Goal: Task Accomplishment & Management: Complete application form

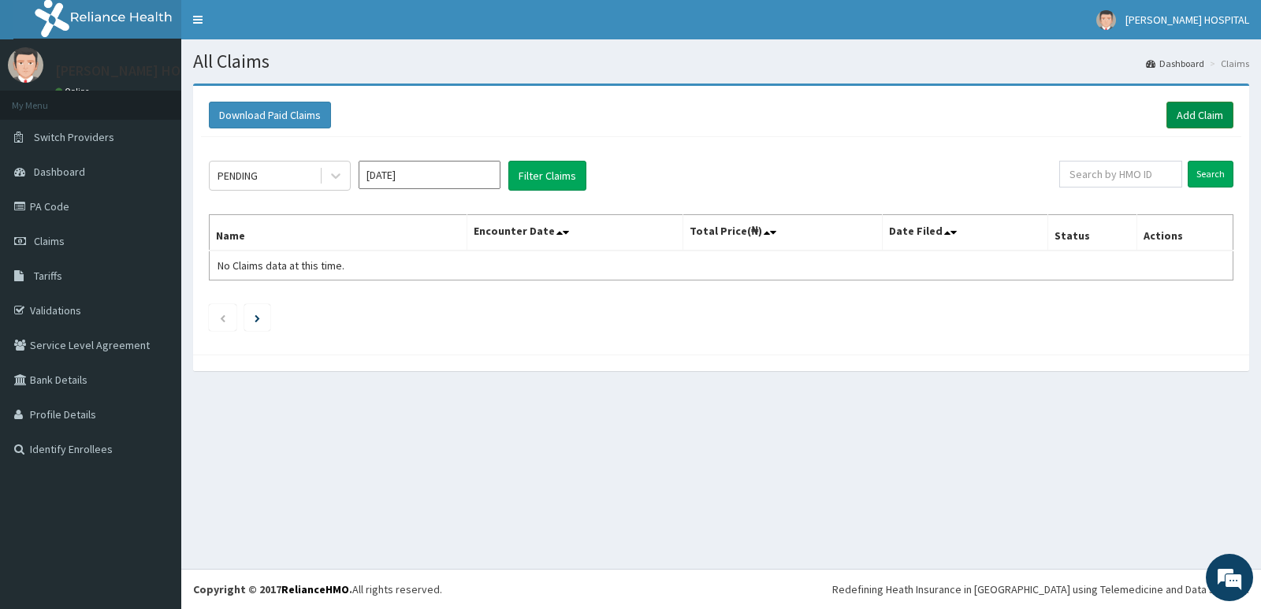
click at [1197, 114] on link "Add Claim" at bounding box center [1200, 115] width 67 height 27
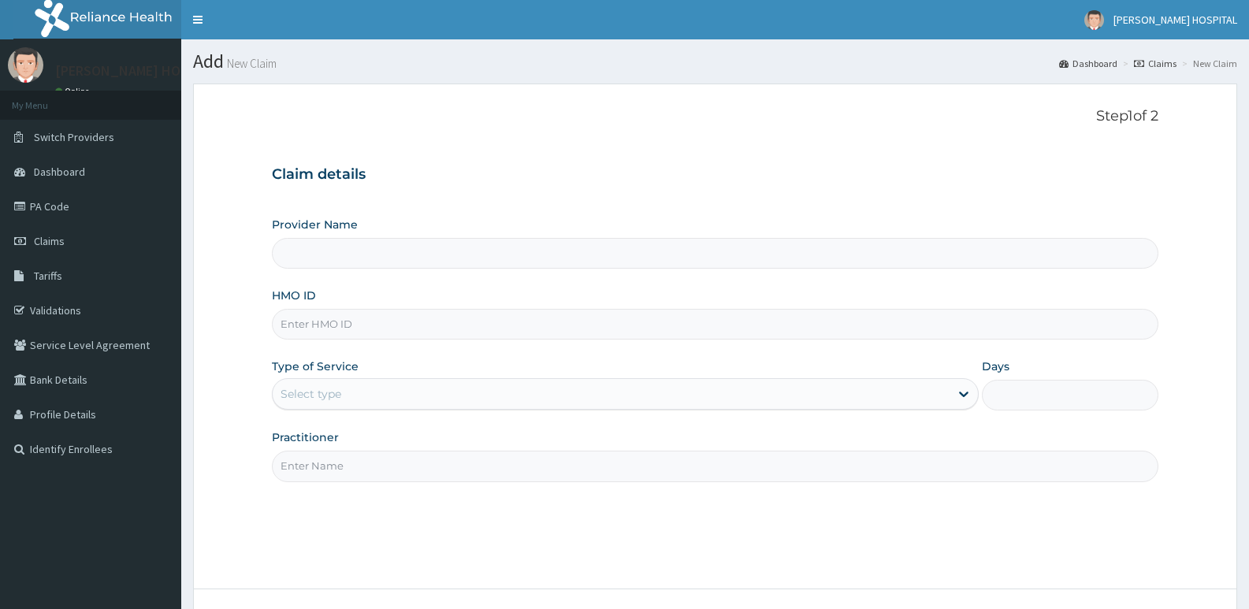
type input "[PERSON_NAME] HOSPITAL"
click at [356, 319] on input "HMO ID" at bounding box center [715, 324] width 887 height 31
paste input "API/10157/B"
type input "API/10157/B"
click at [346, 384] on div "Select type" at bounding box center [611, 393] width 676 height 25
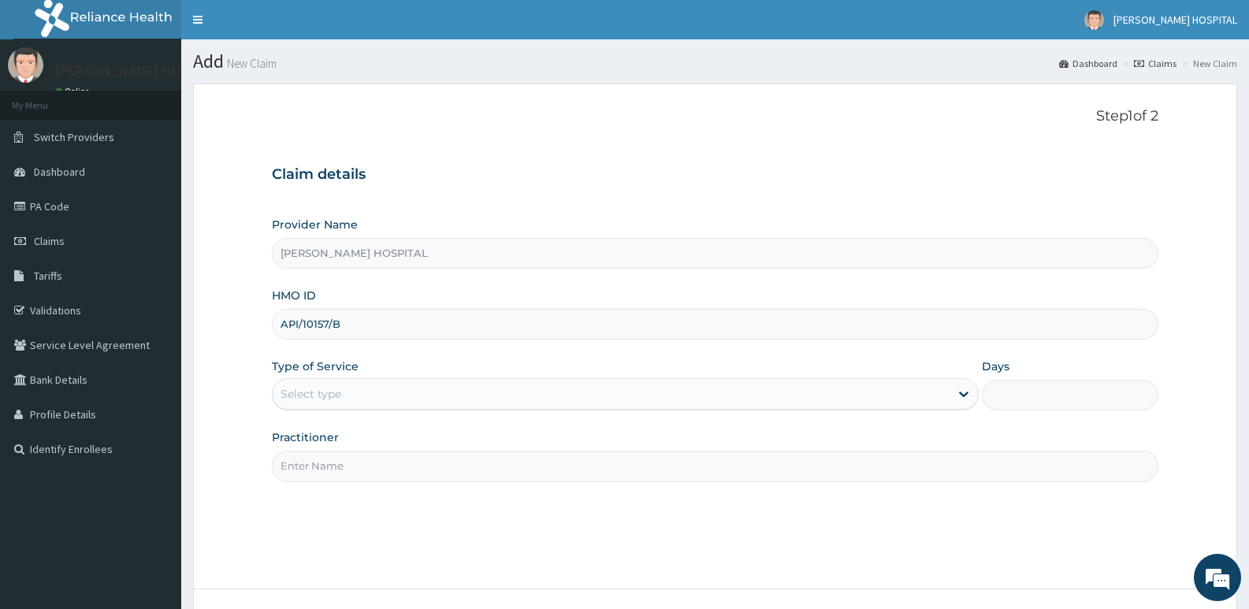
click at [311, 397] on div "Select type" at bounding box center [311, 394] width 61 height 16
click at [307, 396] on div "Select type" at bounding box center [311, 394] width 61 height 16
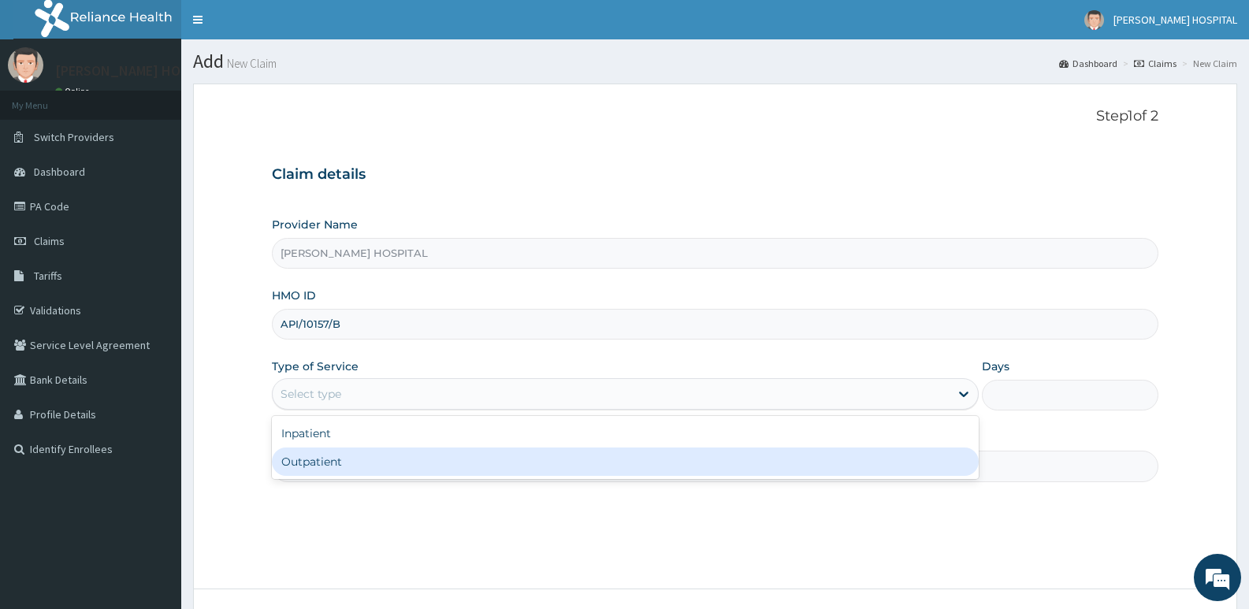
click at [302, 463] on div "Outpatient" at bounding box center [625, 462] width 706 height 28
type input "1"
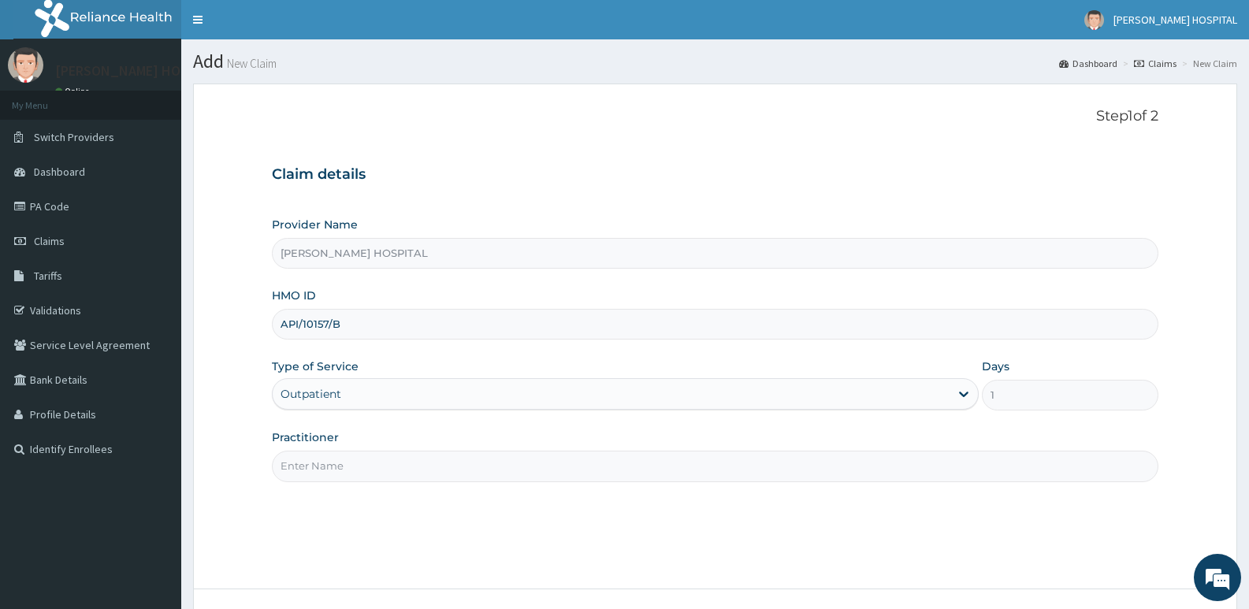
click at [318, 454] on input "Practitioner" at bounding box center [715, 466] width 887 height 31
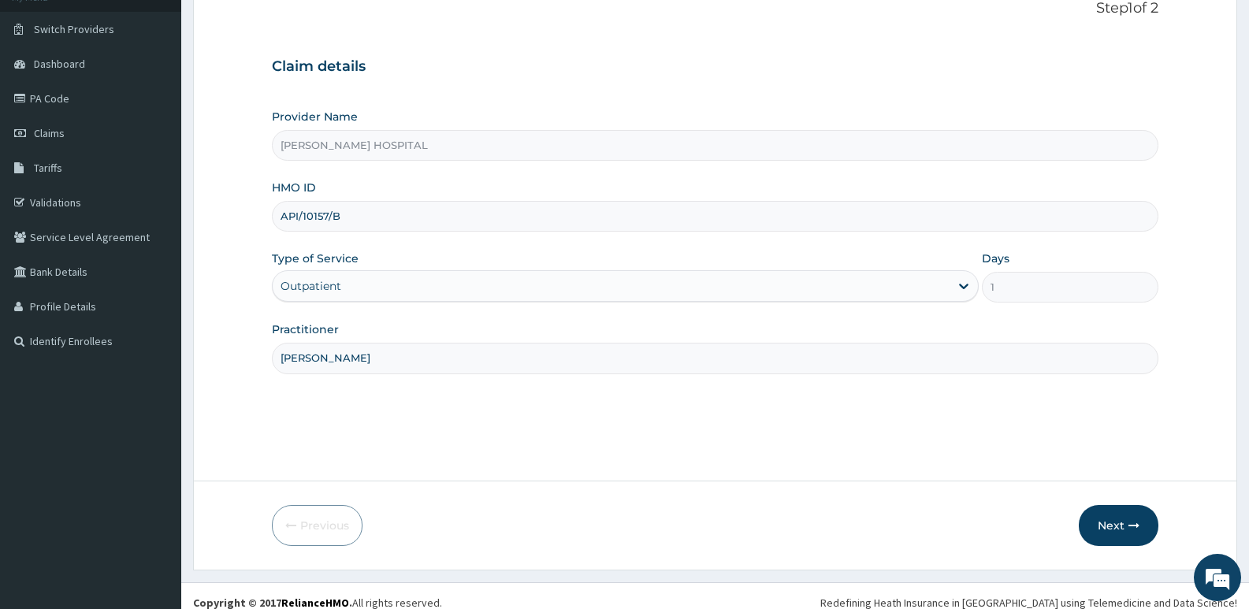
scroll to position [121, 0]
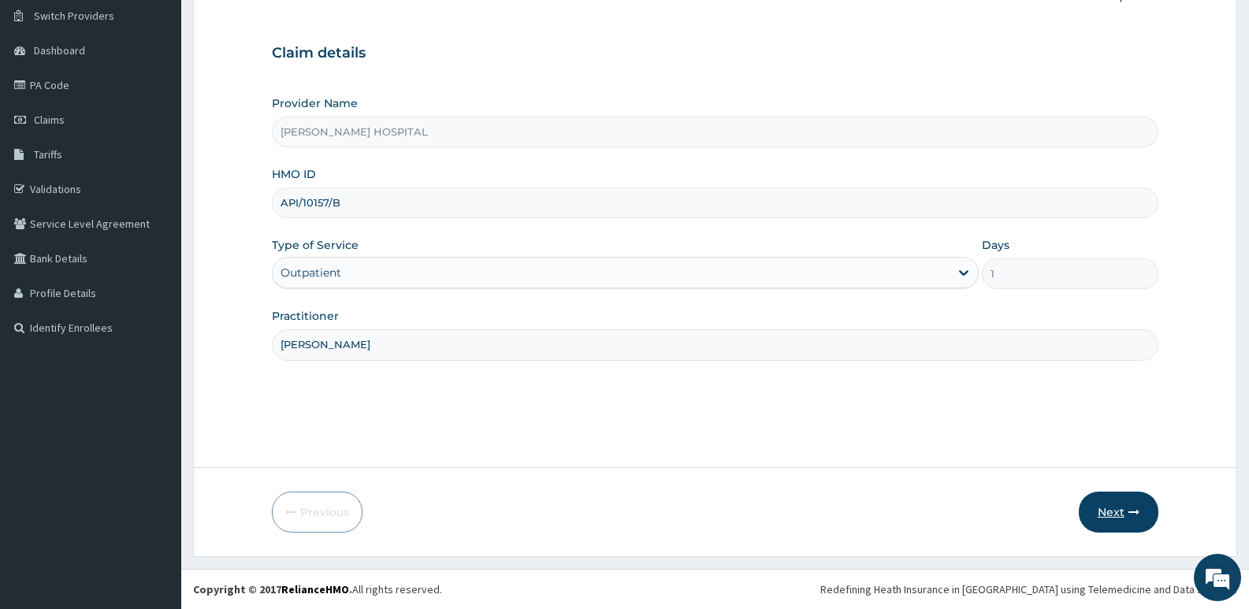
type input "DR ABIMBOLA"
click at [1111, 515] on button "Next" at bounding box center [1119, 512] width 80 height 41
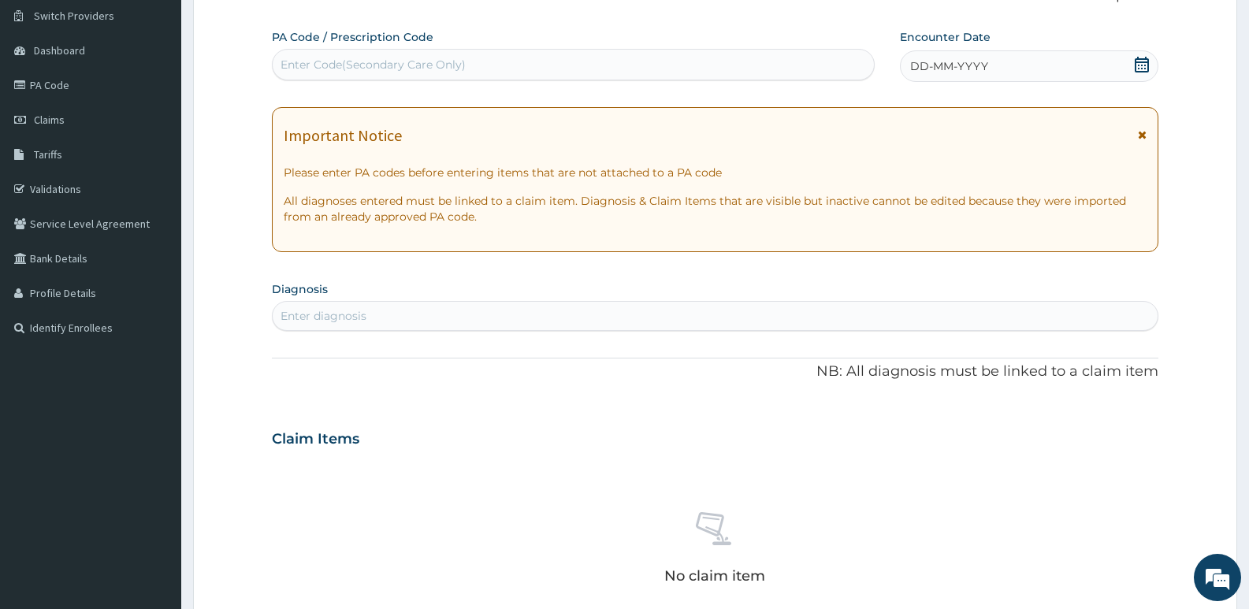
click at [318, 62] on div "Enter Code(Secondary Care Only)" at bounding box center [373, 65] width 185 height 16
click at [1148, 67] on icon at bounding box center [1142, 65] width 14 height 16
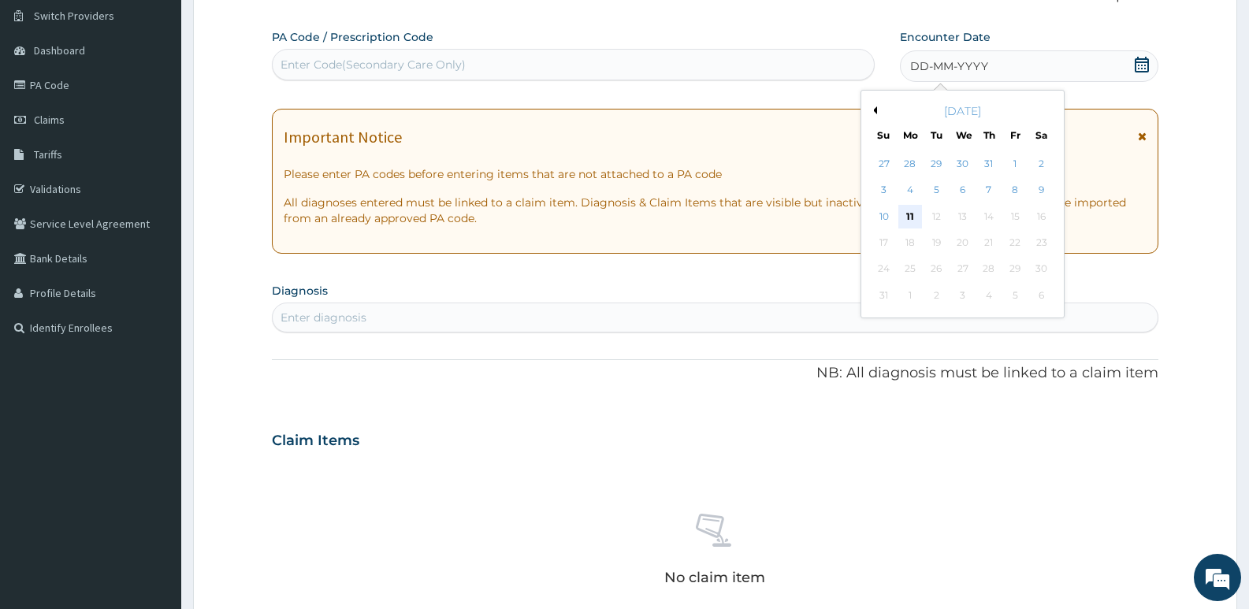
click at [914, 218] on div "11" at bounding box center [911, 217] width 24 height 24
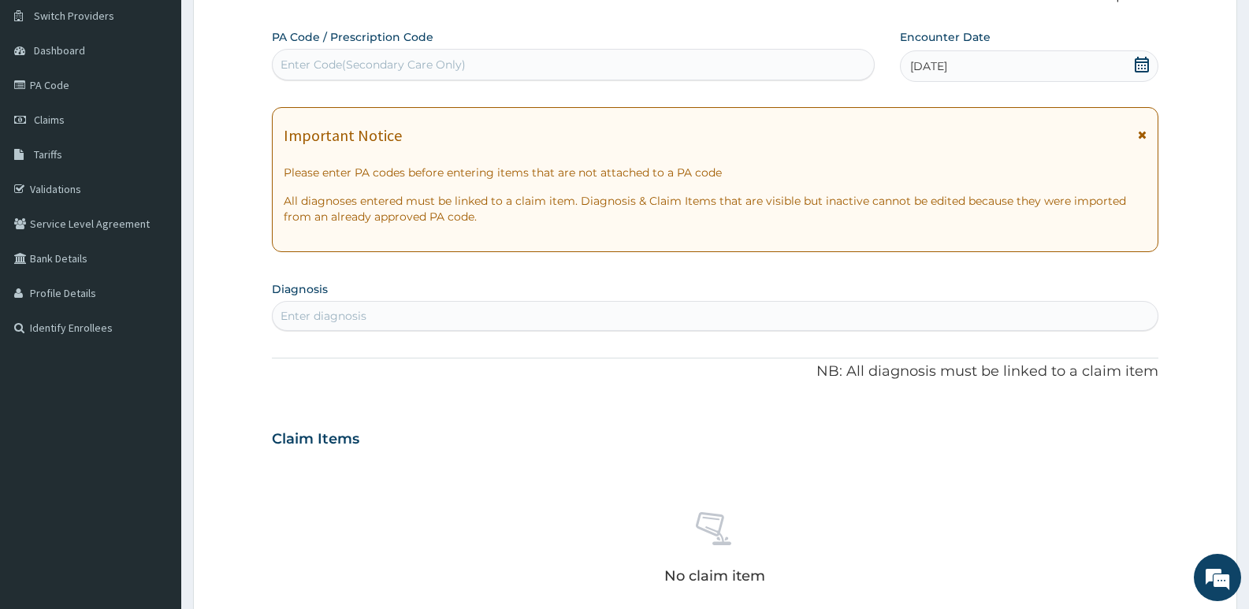
click at [303, 313] on div "Enter diagnosis" at bounding box center [324, 316] width 86 height 16
type input "MALARIA"
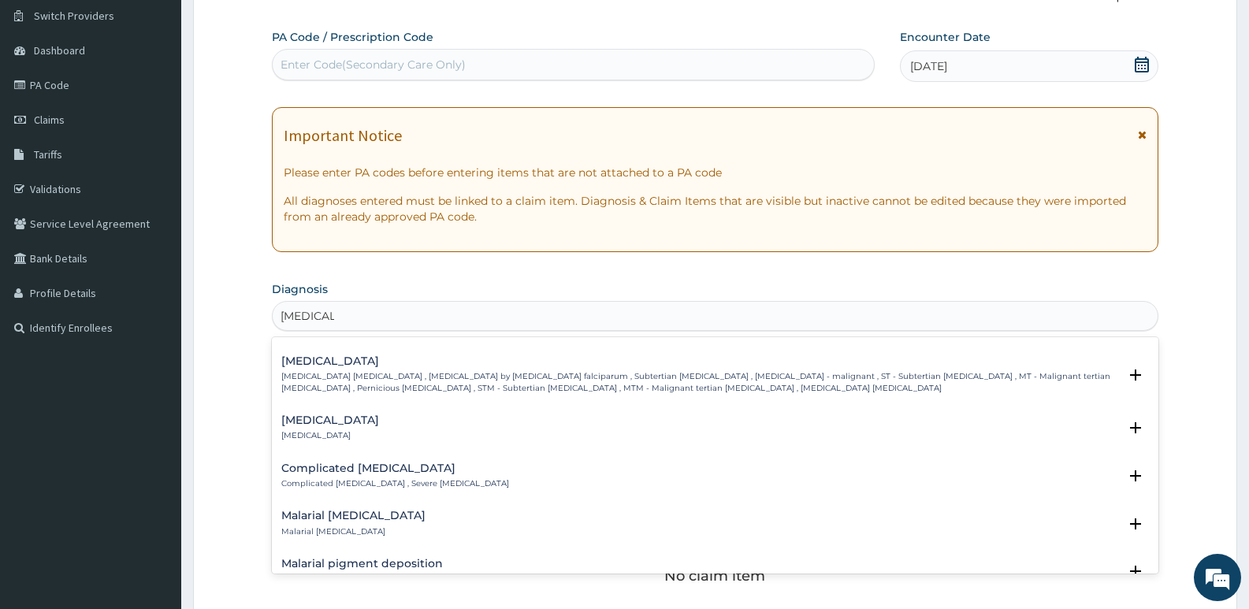
scroll to position [612, 0]
click at [346, 369] on div "Falciparum malaria Falciparum malaria , Malignant tertian malaria , Malaria by …" at bounding box center [699, 375] width 837 height 39
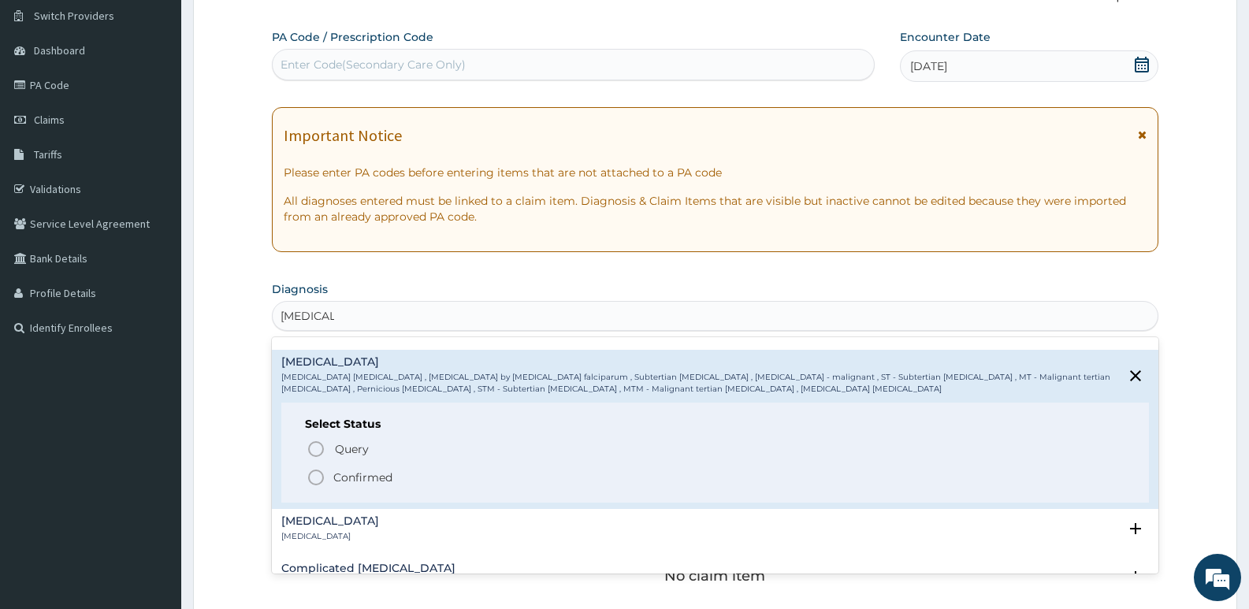
click at [314, 479] on icon "status option filled" at bounding box center [316, 477] width 19 height 19
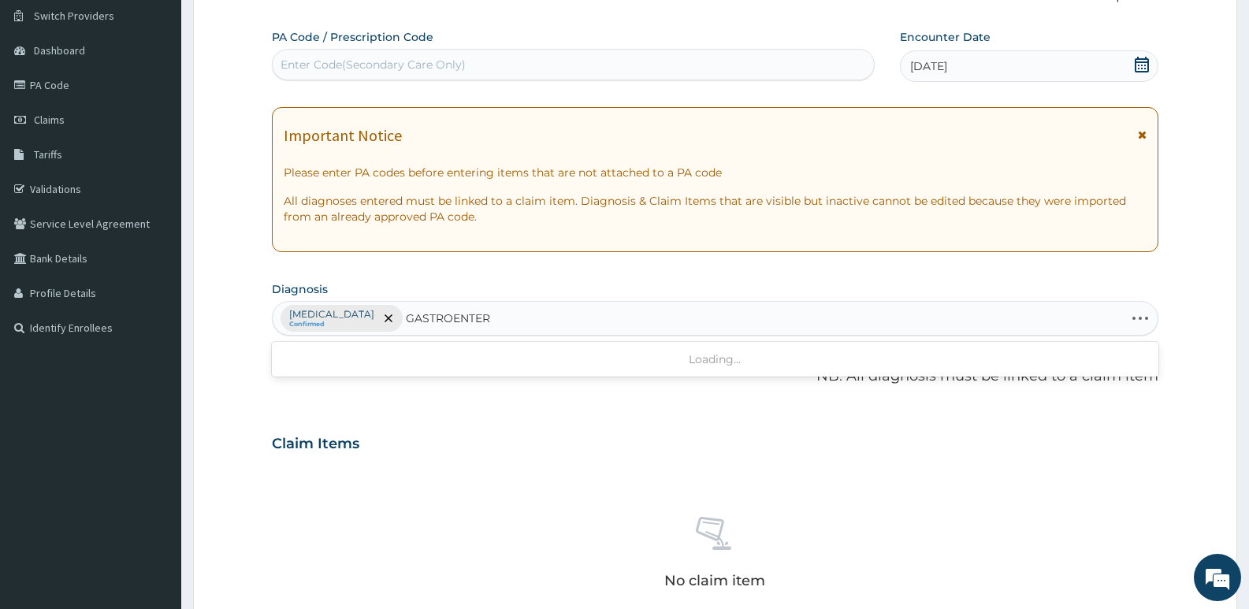
type input "GASTROENTERI"
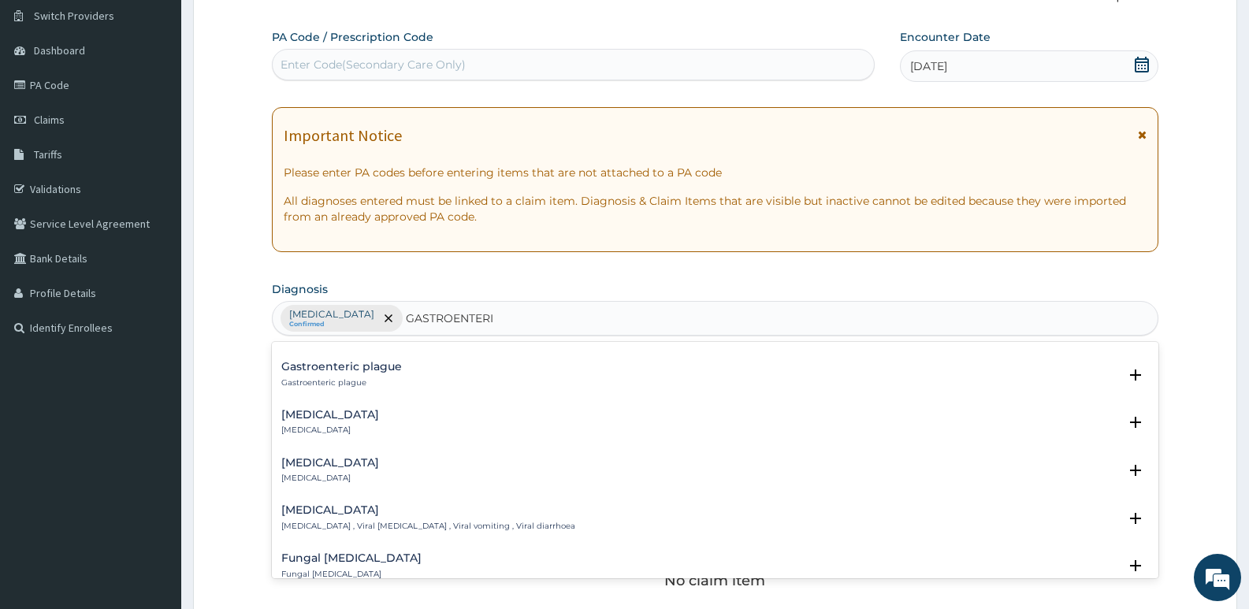
scroll to position [100, 0]
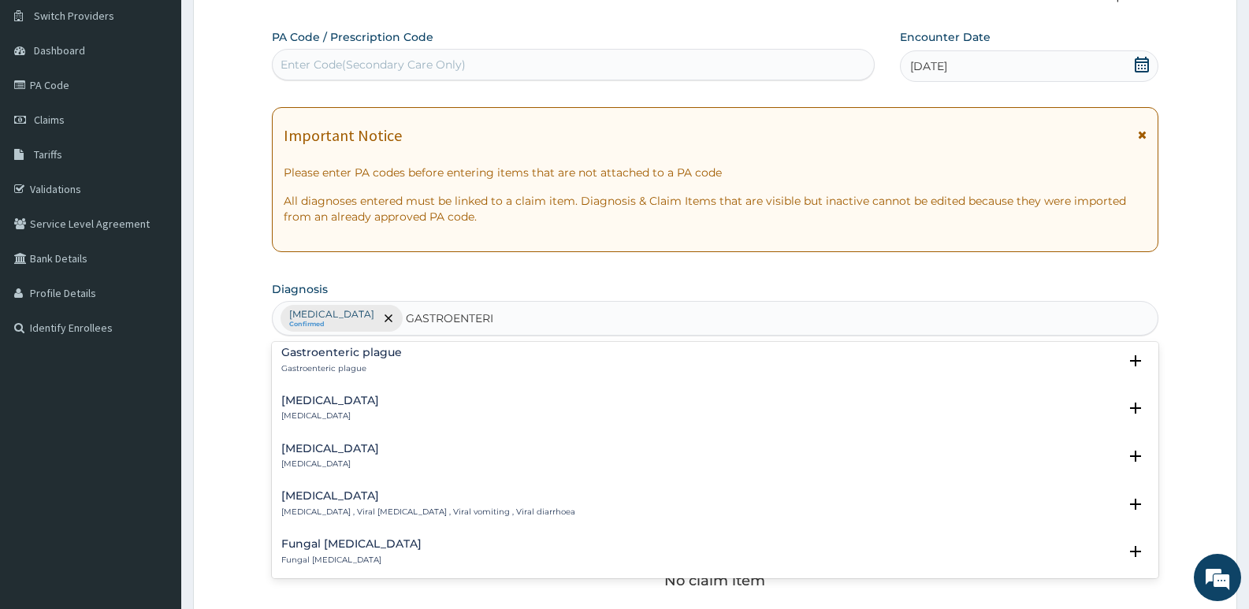
click at [352, 404] on h4 "Acute gastroenteritis" at bounding box center [330, 401] width 98 height 12
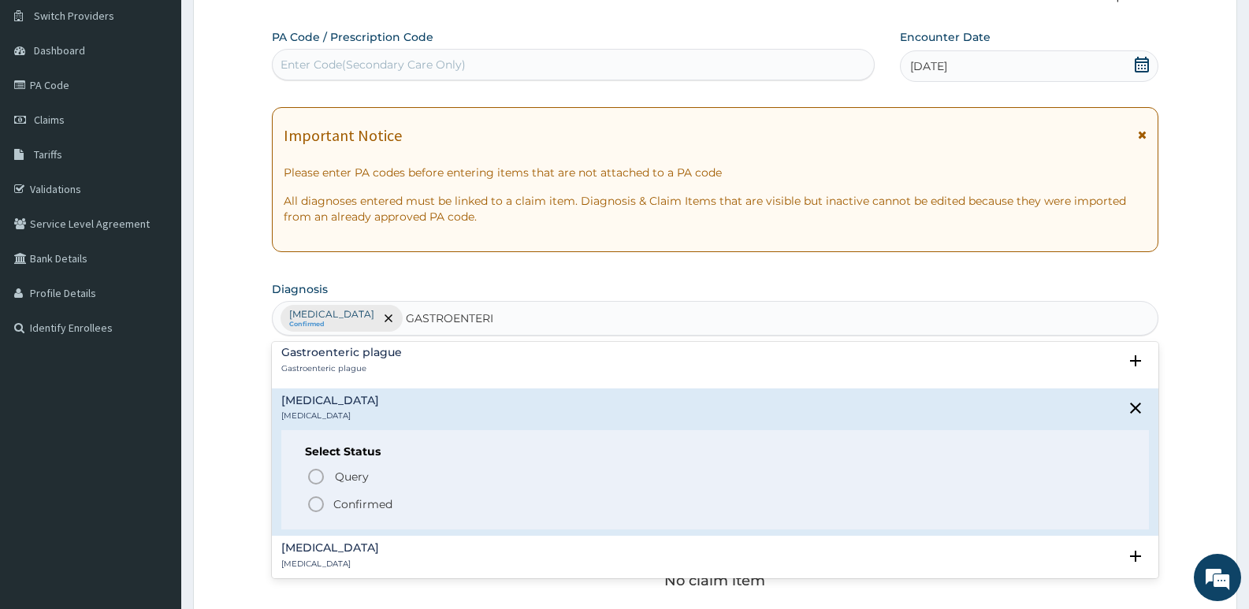
click at [314, 502] on icon "status option filled" at bounding box center [316, 504] width 19 height 19
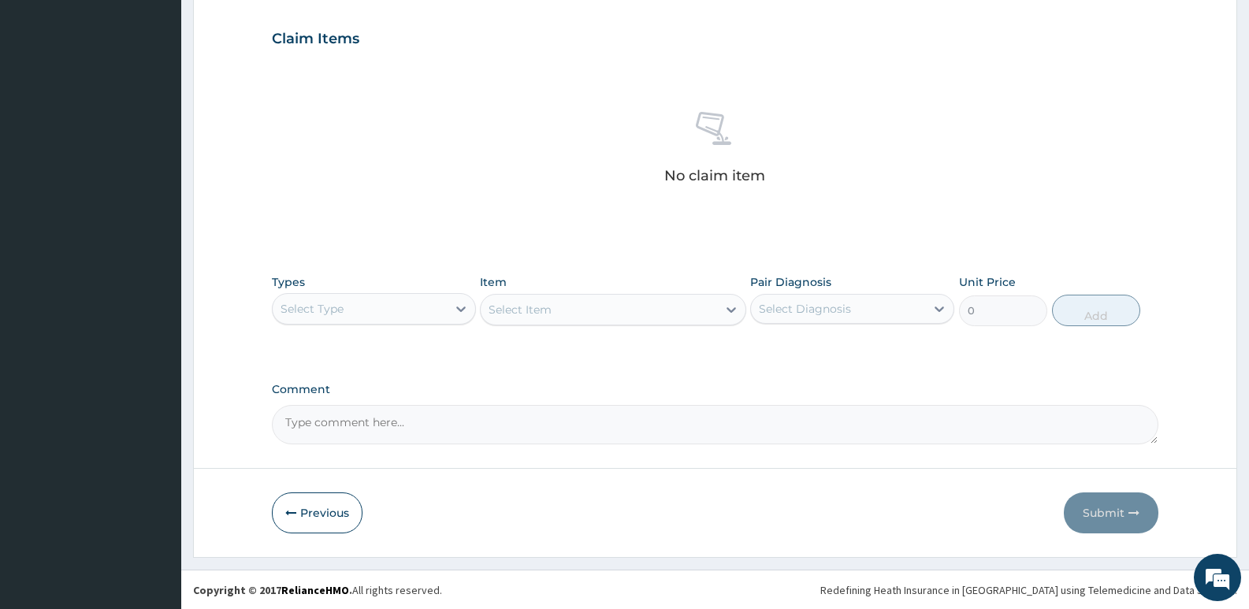
scroll to position [527, 0]
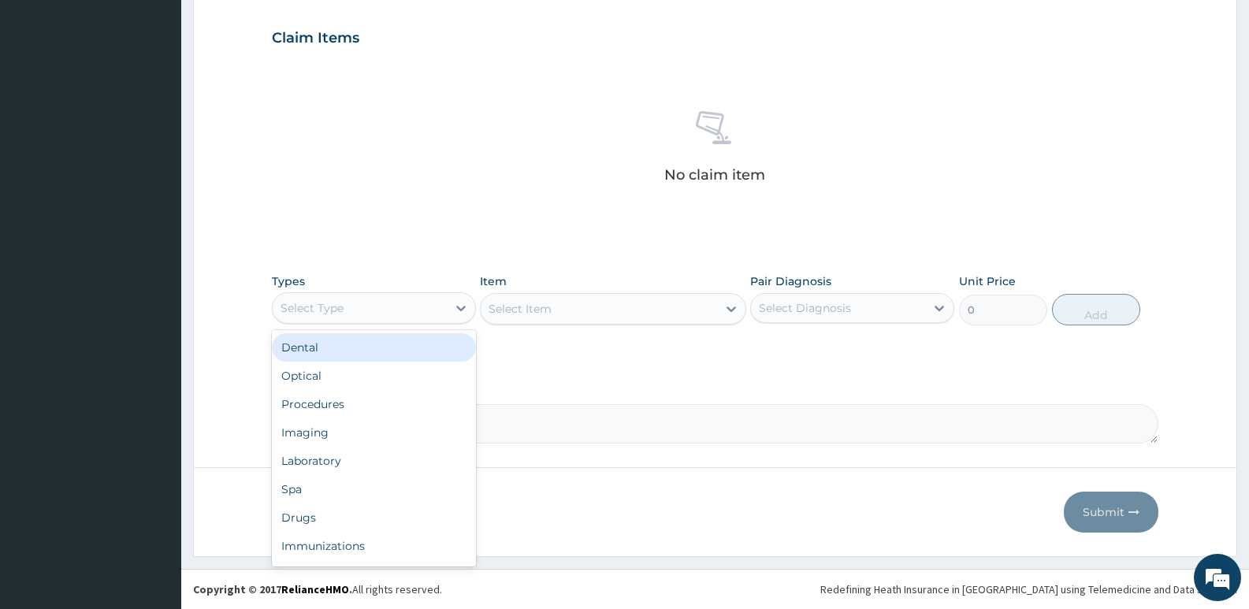
click at [402, 306] on div "Select Type" at bounding box center [360, 308] width 174 height 25
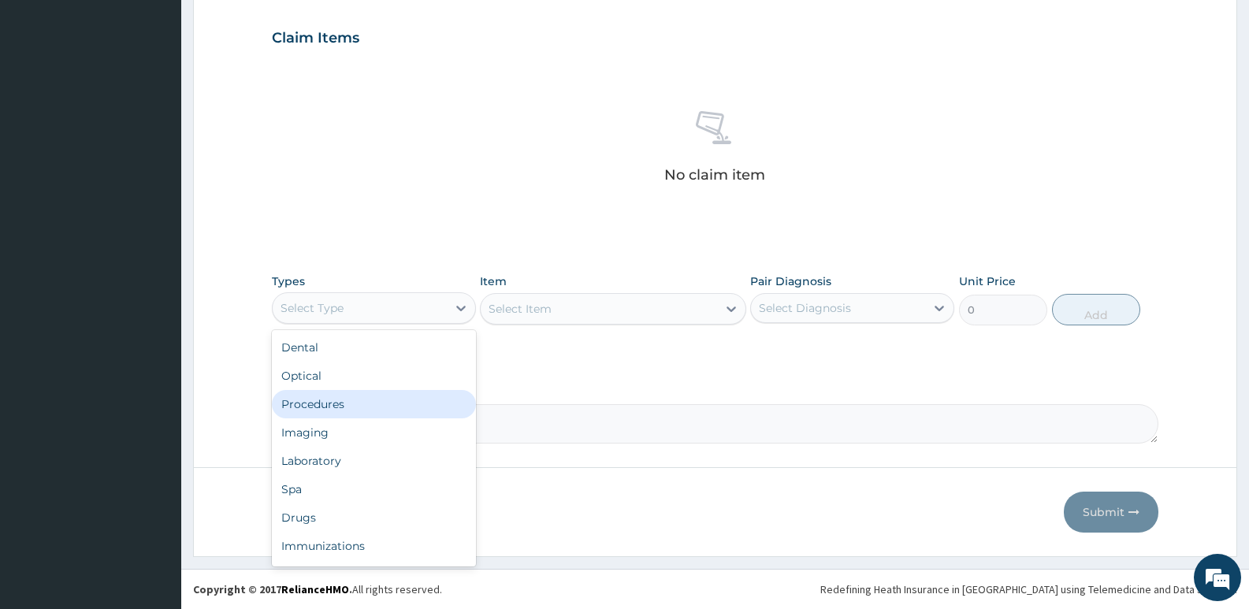
click at [319, 400] on div "Procedures" at bounding box center [374, 404] width 204 height 28
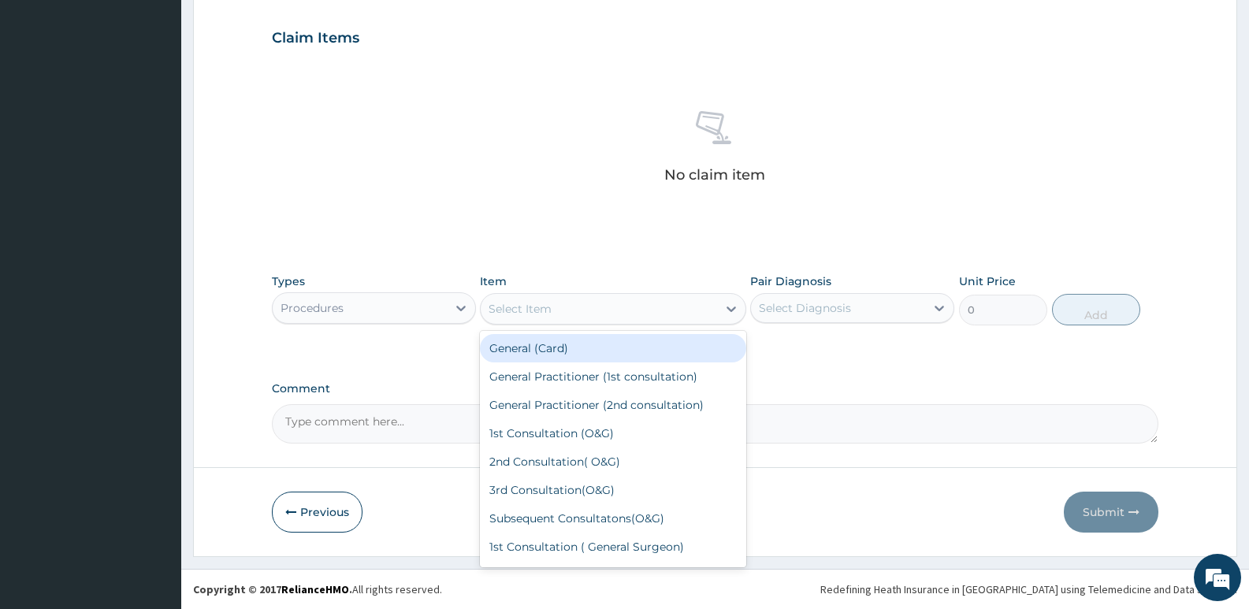
click at [515, 314] on div "Select Item" at bounding box center [520, 309] width 63 height 16
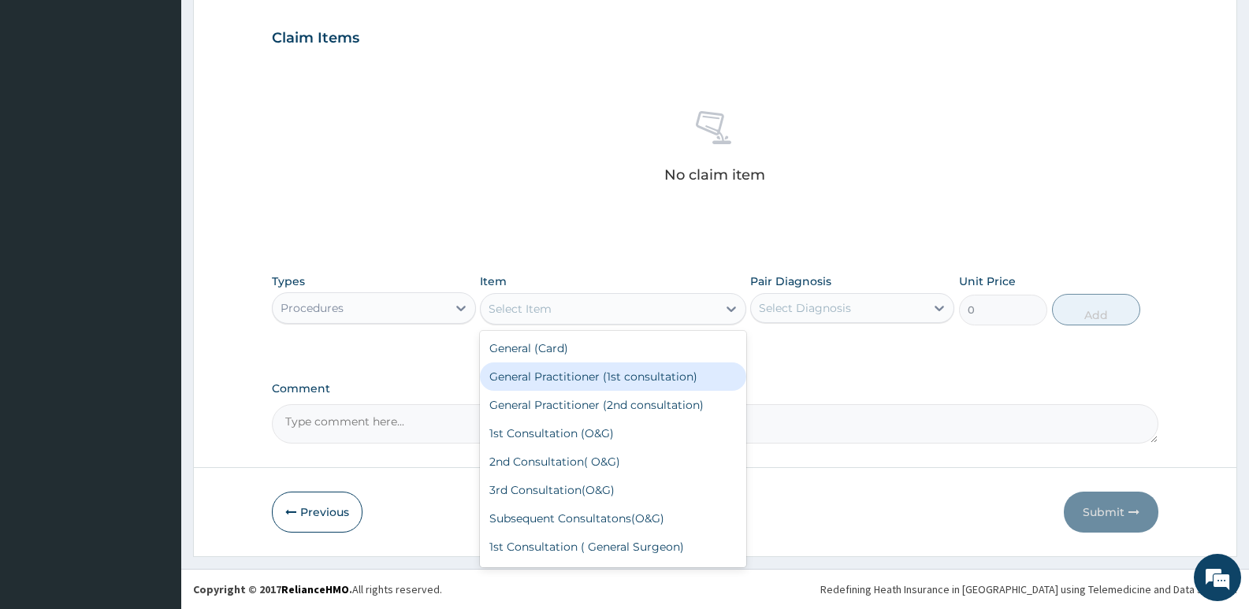
click at [527, 377] on div "General Practitioner (1st consultation)" at bounding box center [613, 377] width 266 height 28
type input "2500"
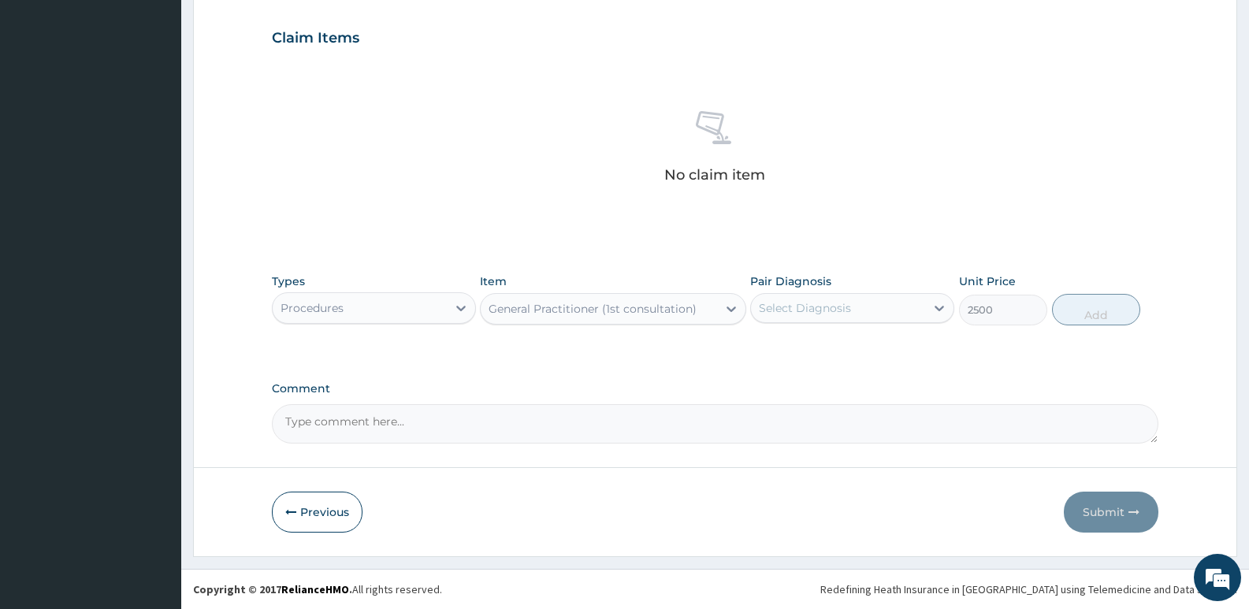
click at [804, 298] on div "Select Diagnosis" at bounding box center [838, 308] width 174 height 25
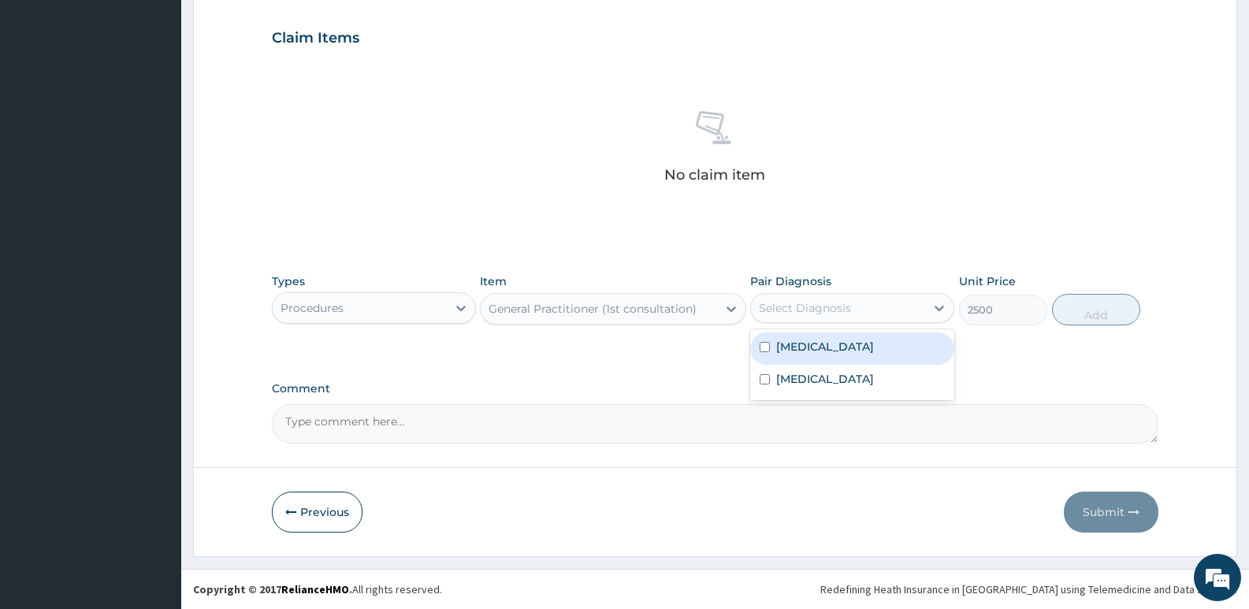
click at [766, 344] on input "checkbox" at bounding box center [765, 347] width 10 height 10
checkbox input "true"
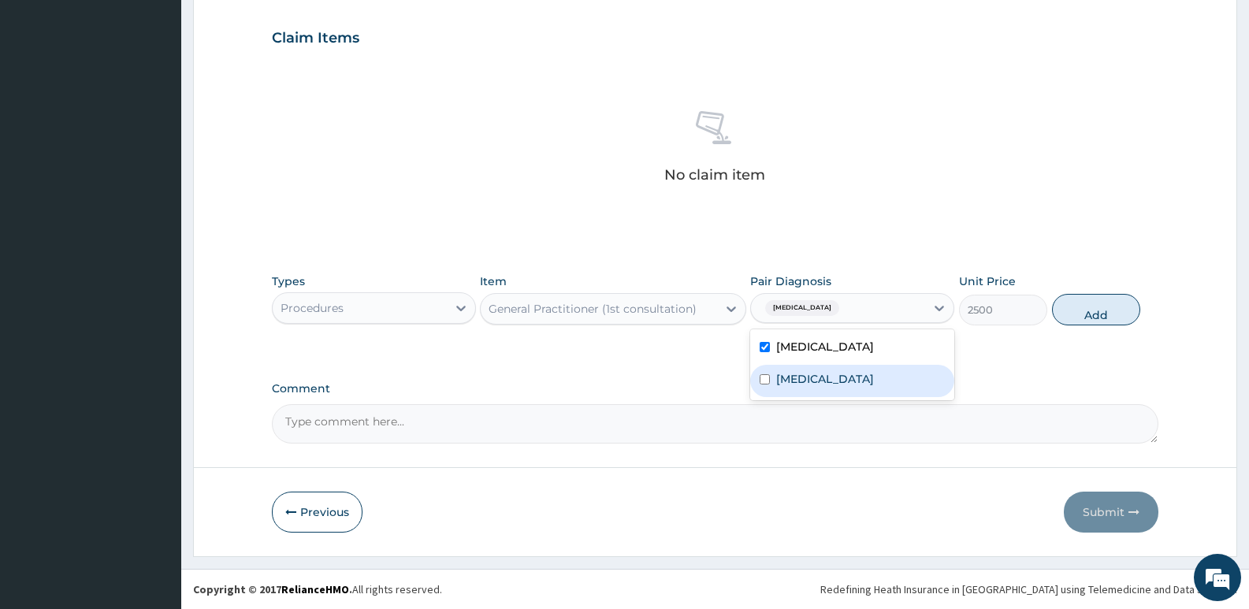
click at [768, 380] on input "checkbox" at bounding box center [765, 379] width 10 height 10
checkbox input "true"
click at [1086, 309] on button "Add" at bounding box center [1096, 310] width 88 height 32
type input "0"
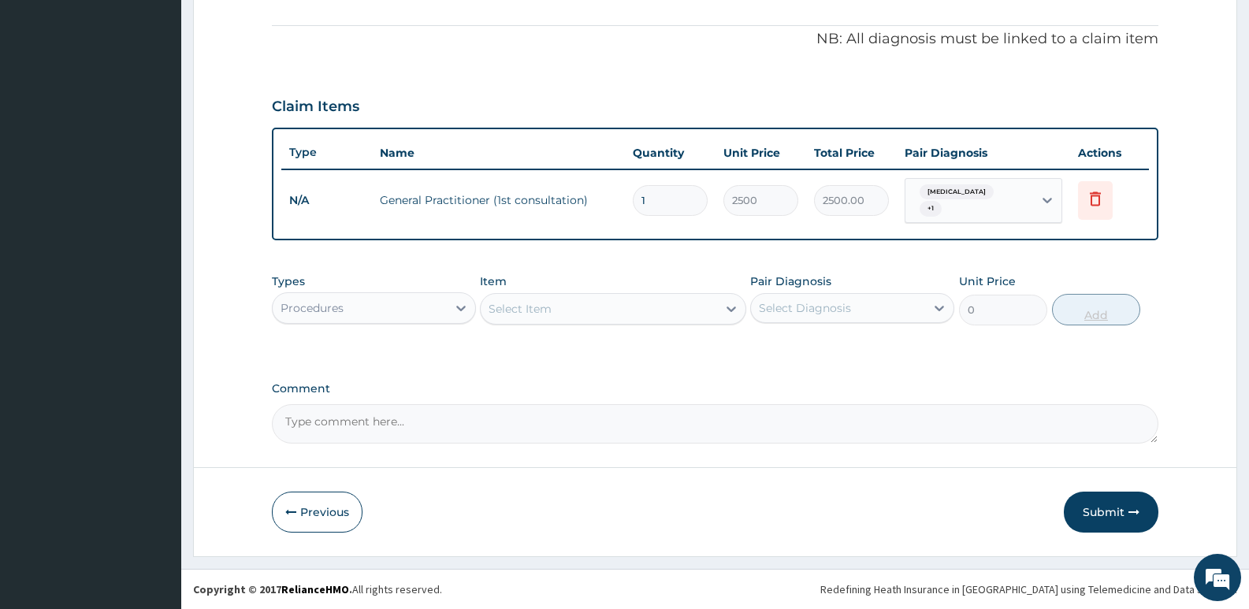
scroll to position [459, 0]
click at [374, 312] on div "Procedures" at bounding box center [360, 308] width 174 height 25
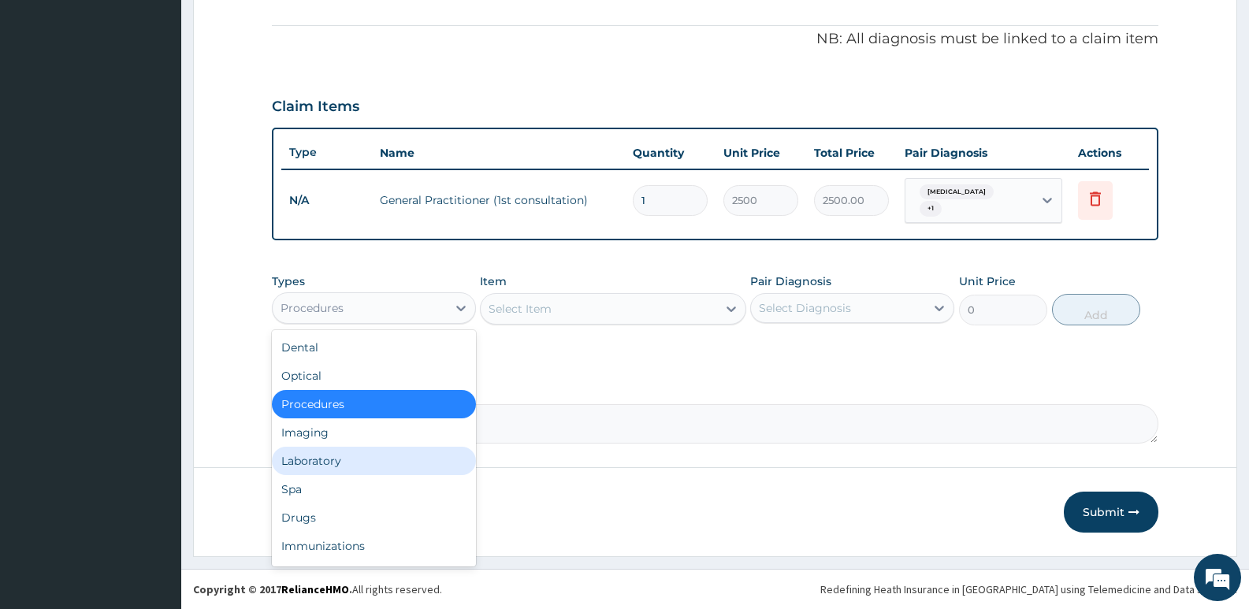
click at [323, 468] on div "Laboratory" at bounding box center [374, 461] width 204 height 28
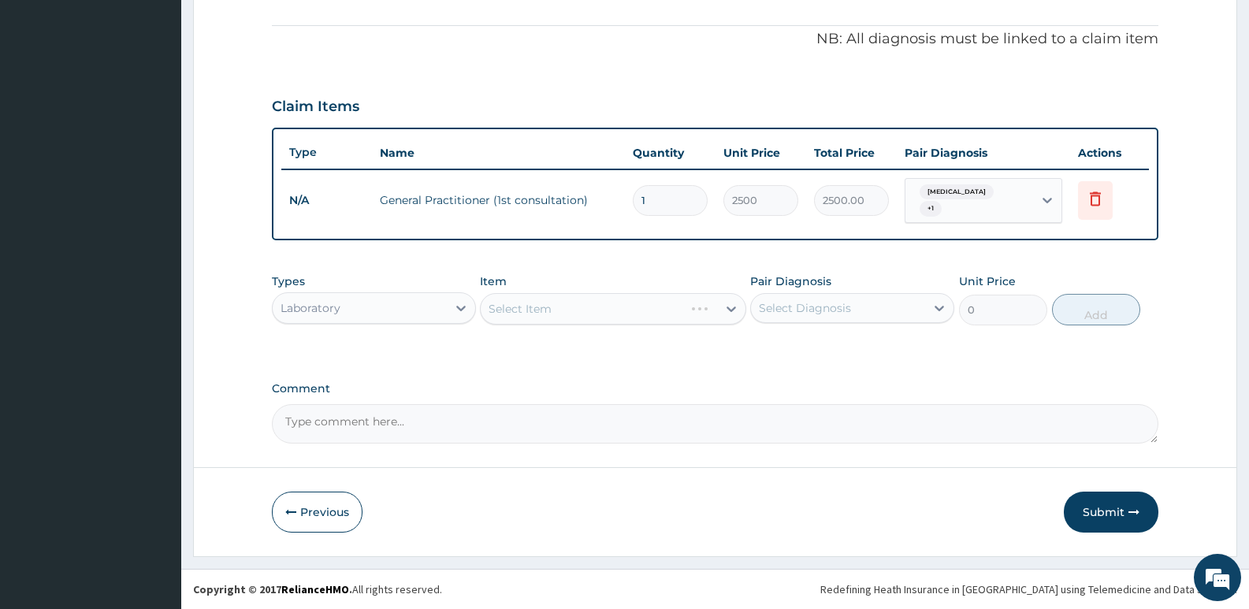
click at [521, 307] on div "Select Item" at bounding box center [613, 309] width 266 height 32
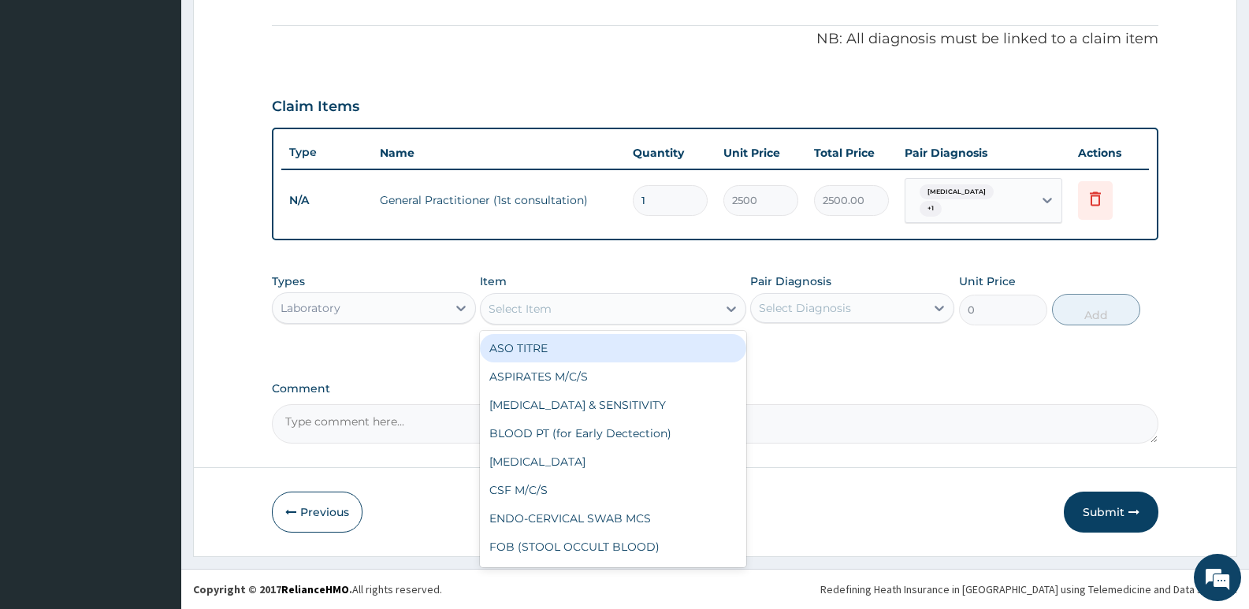
click at [539, 310] on div "Select Item" at bounding box center [520, 309] width 63 height 16
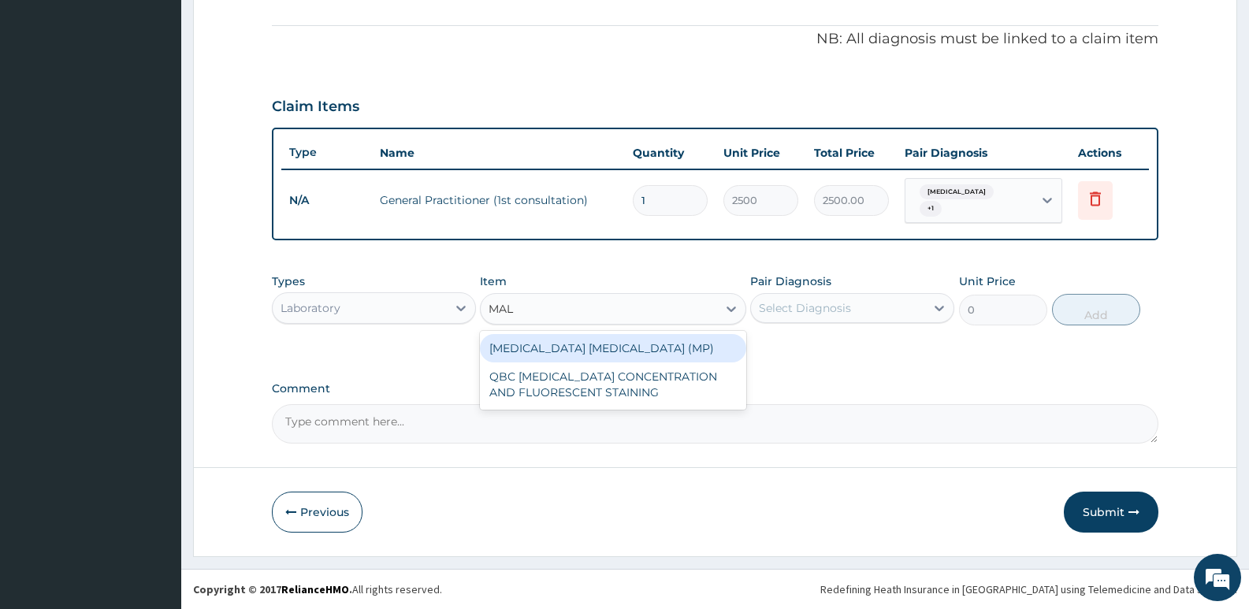
type input "MALA"
click at [547, 342] on div "MALARIA PARASITE (MP)" at bounding box center [613, 348] width 266 height 28
type input "1400"
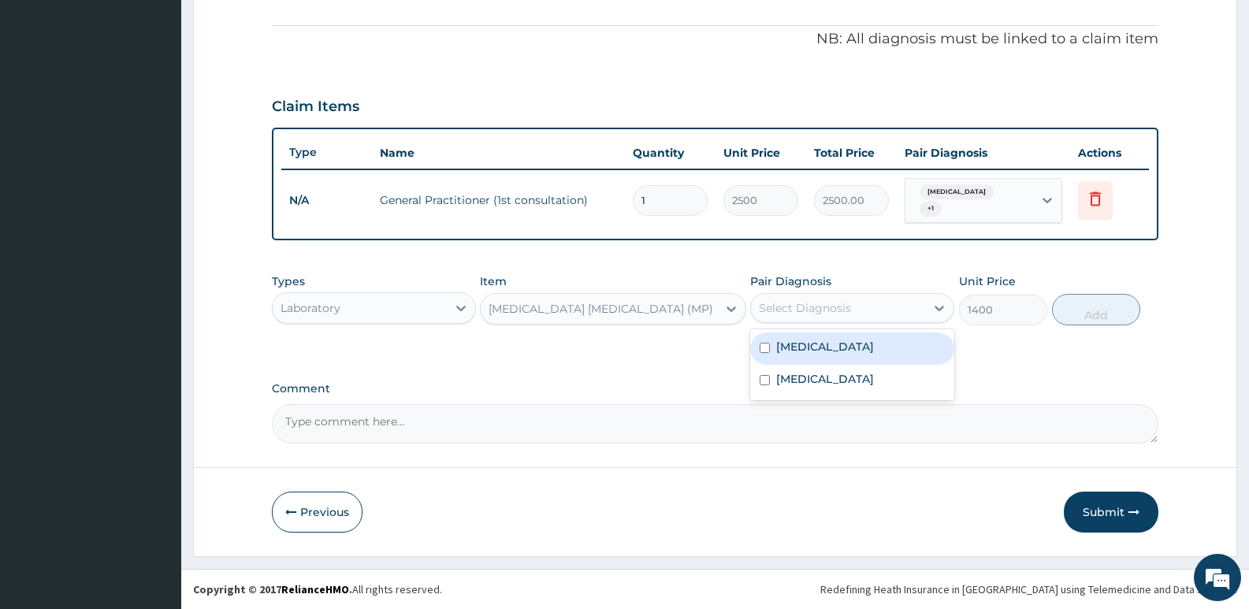
click at [787, 310] on div "Select Diagnosis" at bounding box center [805, 308] width 92 height 16
click at [764, 345] on input "checkbox" at bounding box center [765, 348] width 10 height 10
checkbox input "true"
click at [1096, 310] on button "Add" at bounding box center [1096, 310] width 88 height 32
type input "0"
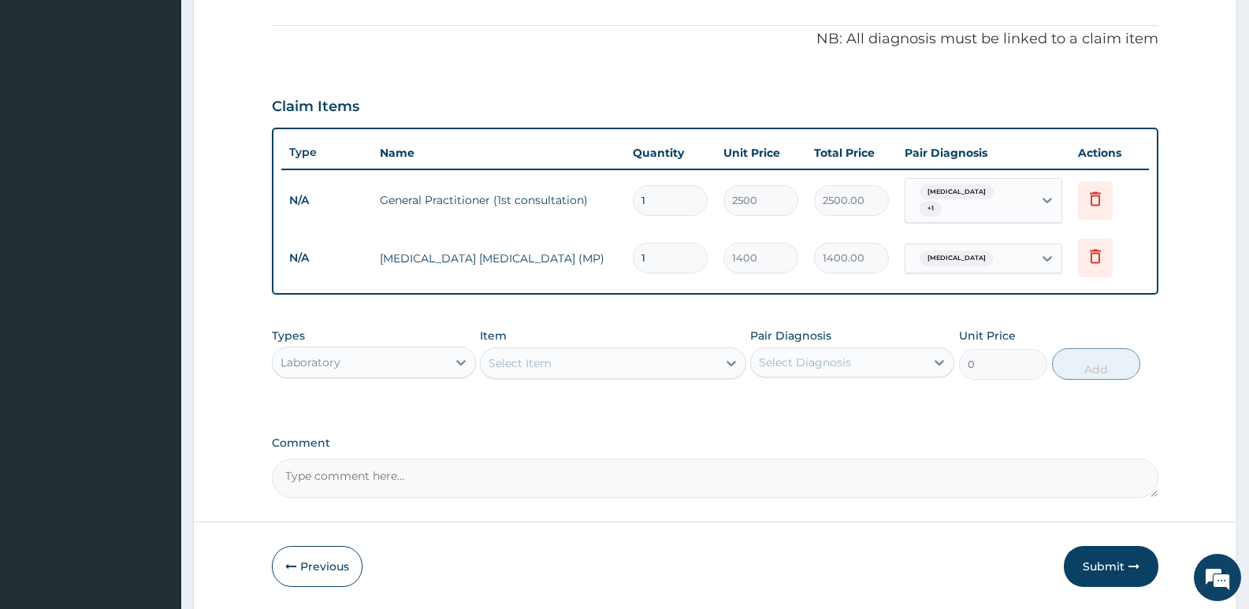
click at [532, 359] on div "Select Item" at bounding box center [520, 363] width 63 height 16
type input "ARTE"
click at [407, 360] on div "Laboratory" at bounding box center [360, 362] width 174 height 25
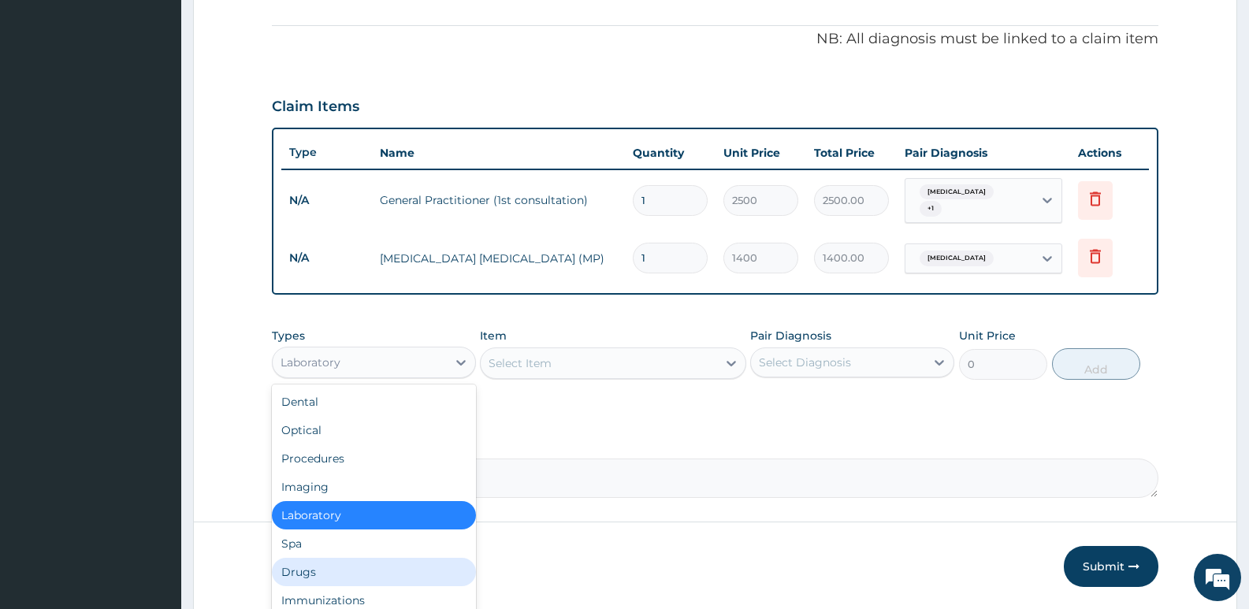
click at [310, 578] on div "Drugs" at bounding box center [374, 572] width 204 height 28
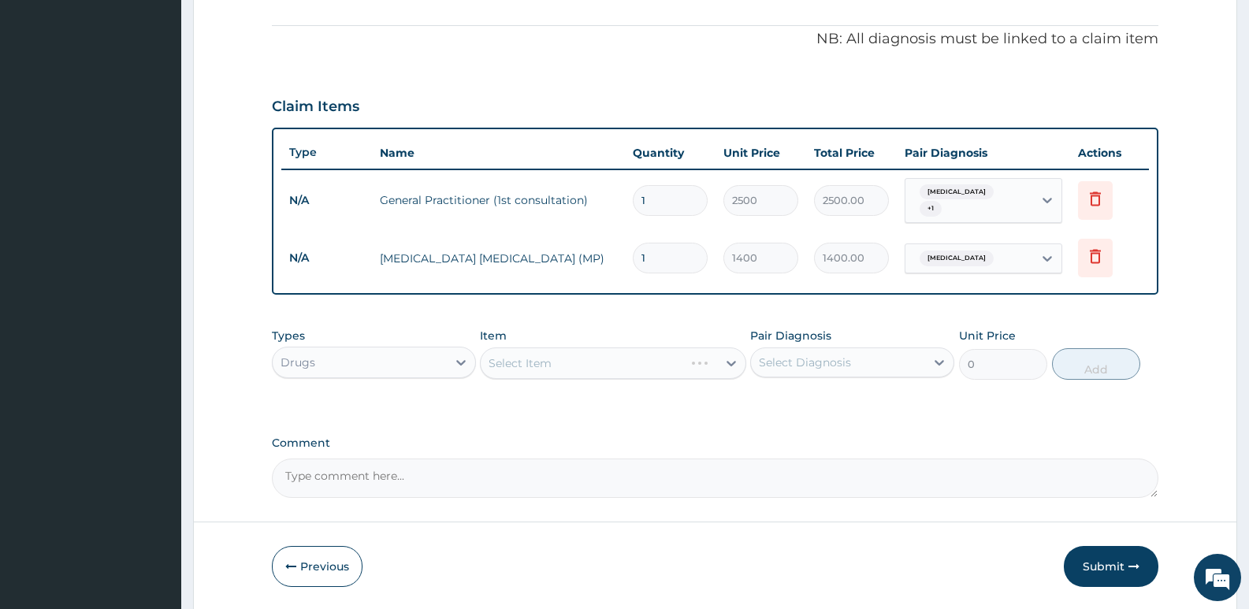
click at [518, 370] on div "Select Item" at bounding box center [613, 364] width 266 height 32
click at [510, 365] on div "Select Item" at bounding box center [613, 364] width 266 height 32
click at [510, 365] on div "Select Item" at bounding box center [520, 363] width 63 height 16
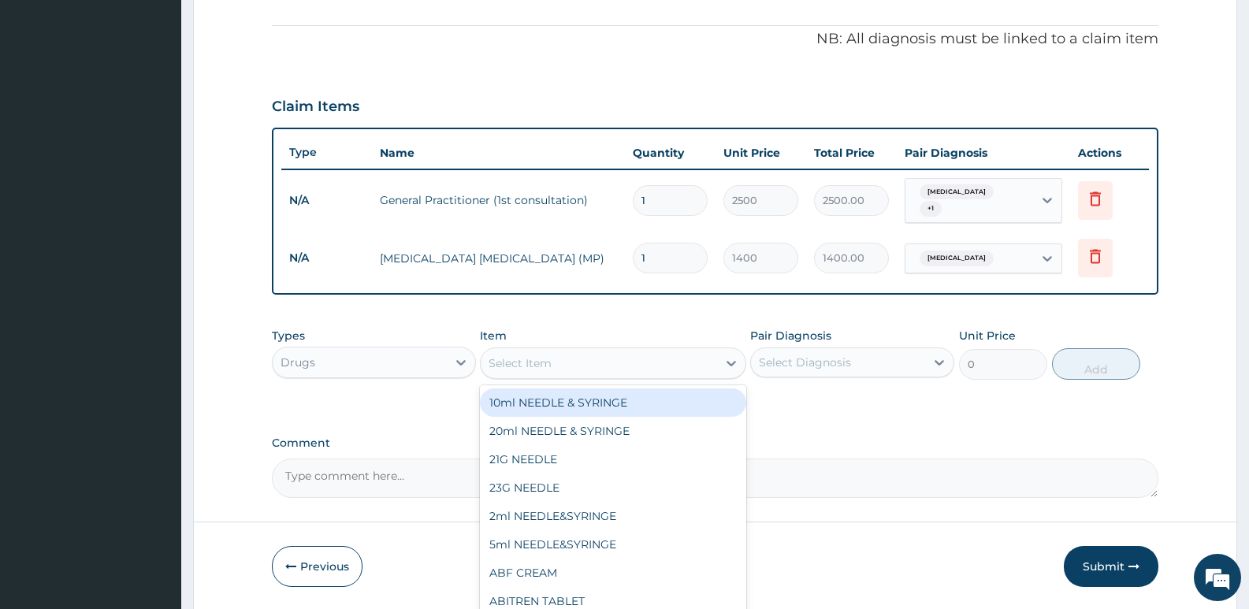
click at [510, 365] on div "Select Item" at bounding box center [520, 363] width 63 height 16
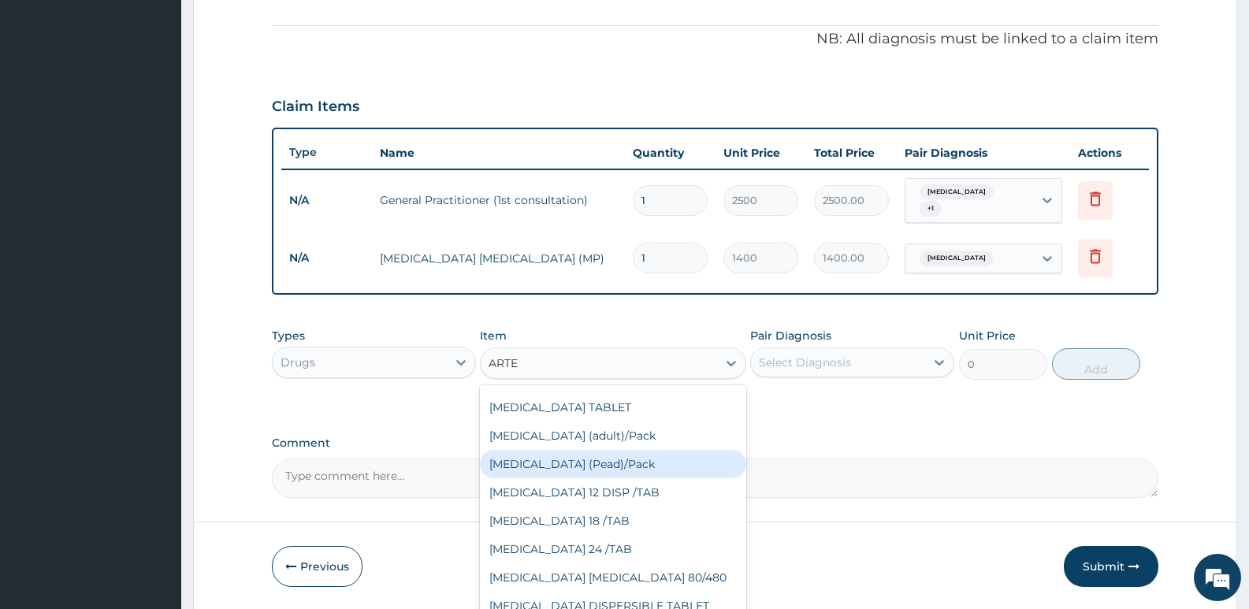
scroll to position [250, 0]
type input "ARTE"
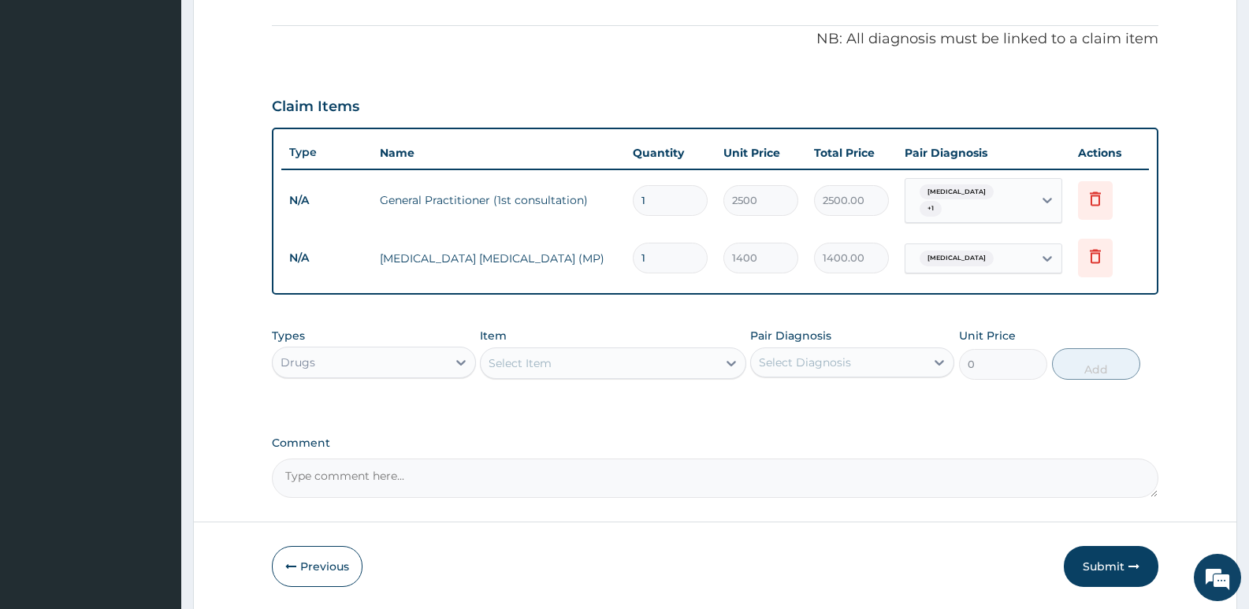
click at [501, 358] on div "Select Item" at bounding box center [520, 363] width 63 height 16
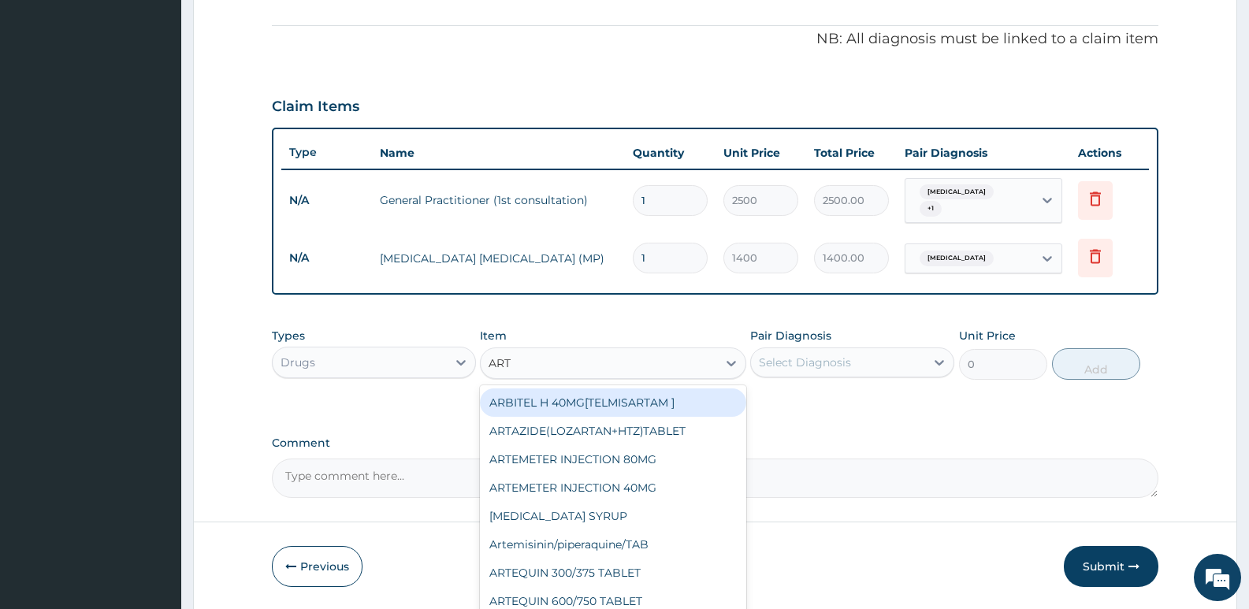
type input "ARTE"
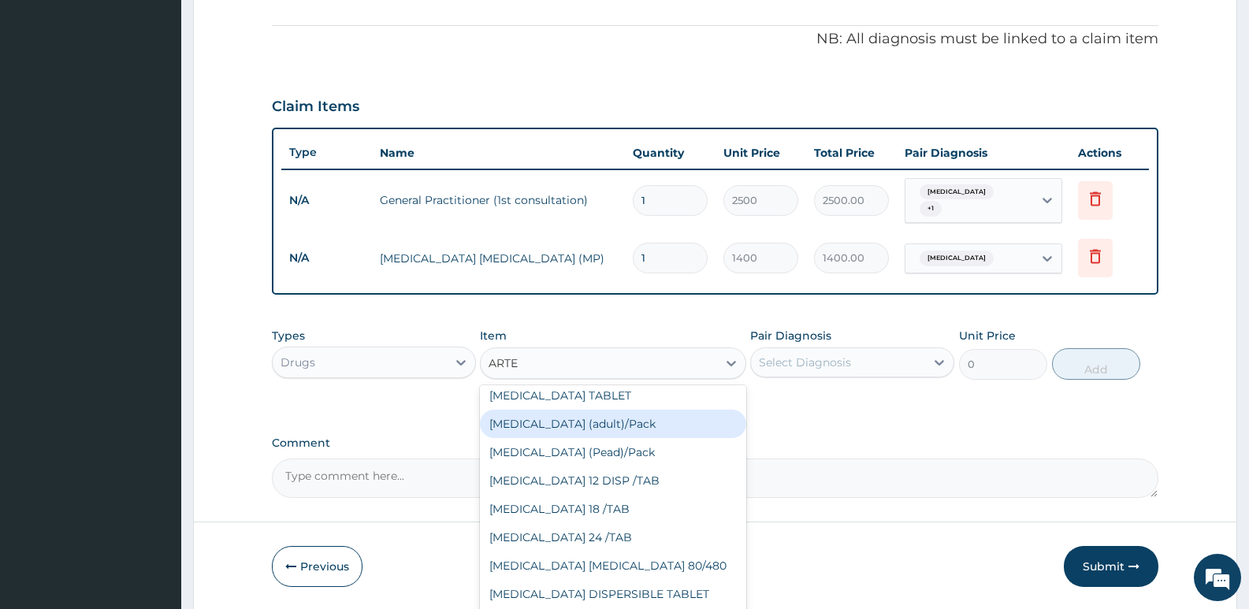
scroll to position [260, 0]
click at [563, 434] on div "Coartem (adult)/Pack" at bounding box center [613, 426] width 266 height 28
type input "1638"
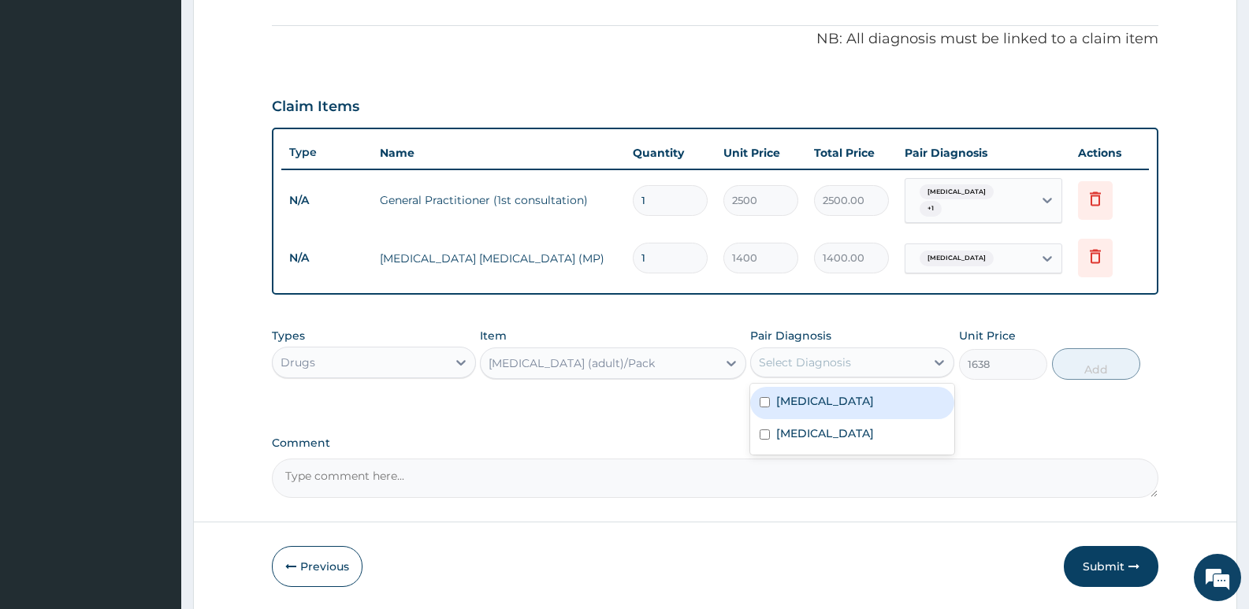
click at [800, 359] on div "Select Diagnosis" at bounding box center [805, 363] width 92 height 16
click at [556, 355] on div "Coartem (adult)/Pack" at bounding box center [599, 363] width 236 height 25
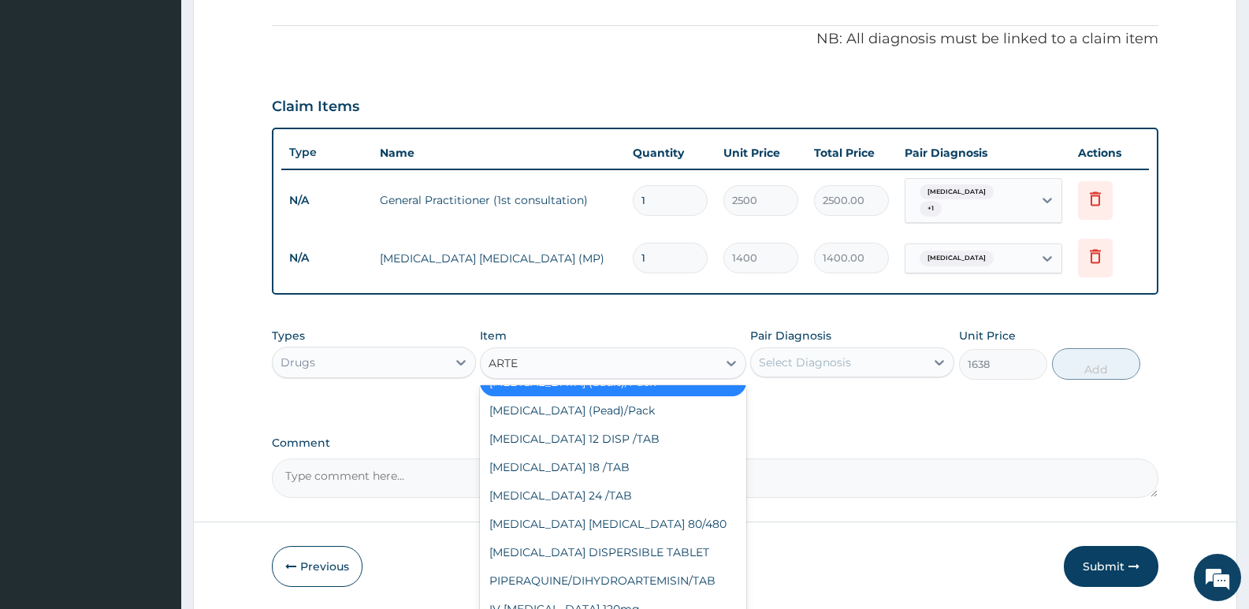
scroll to position [366, 0]
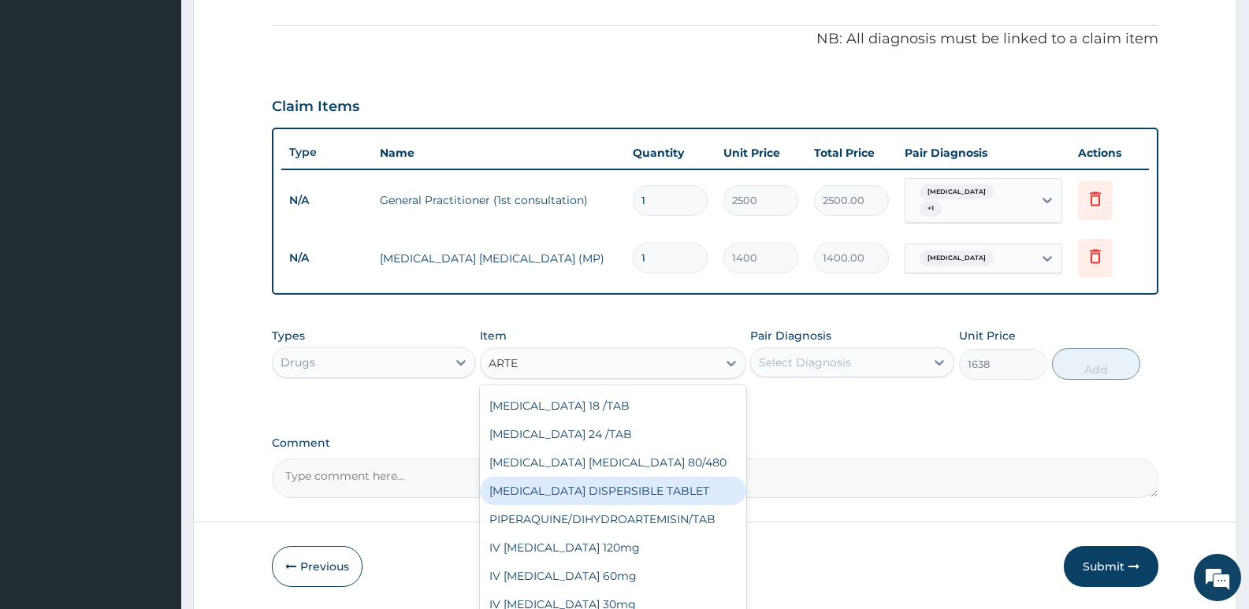
type input "ART"
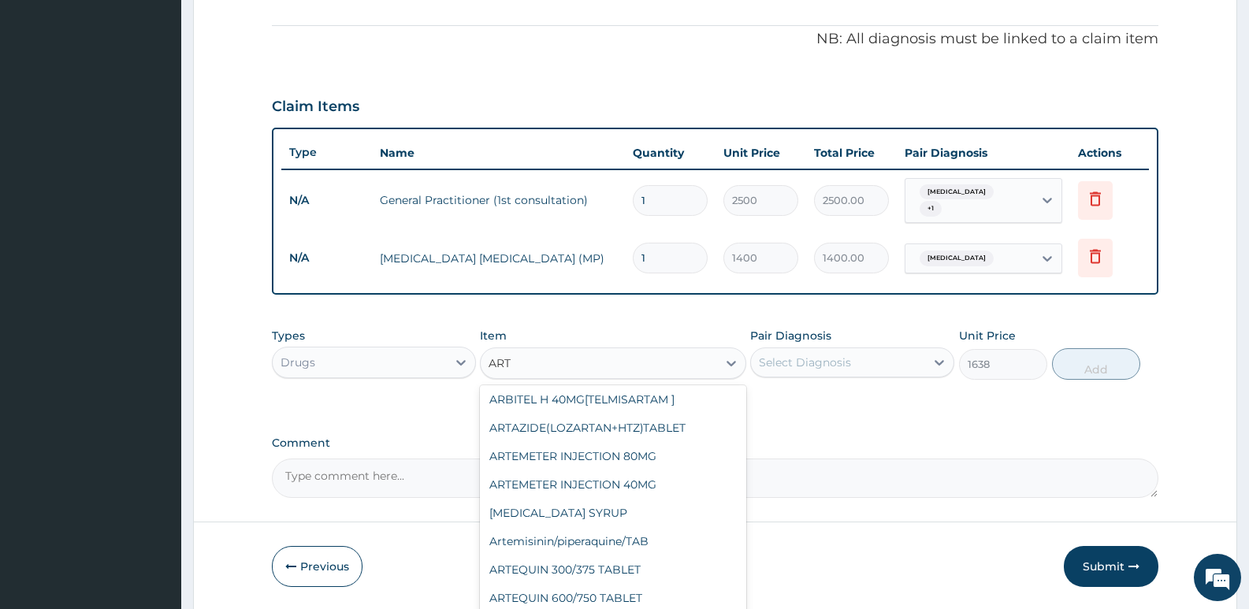
scroll to position [0, 0]
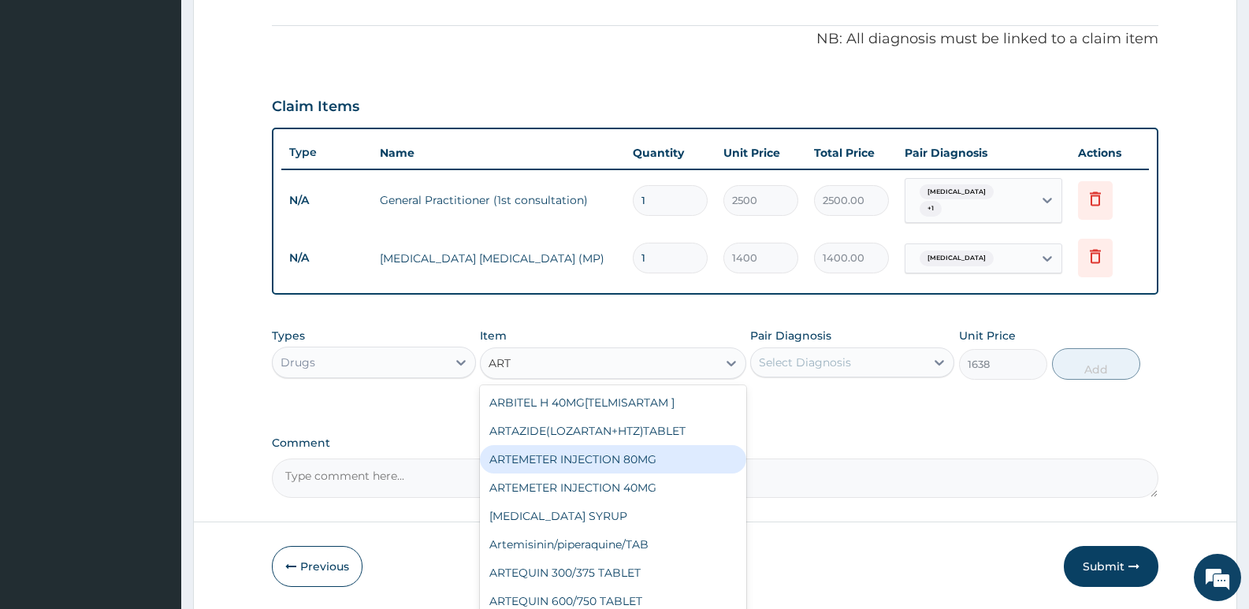
click at [580, 459] on div "ARTEMETER INJECTION 80MG" at bounding box center [613, 459] width 266 height 28
type input "504"
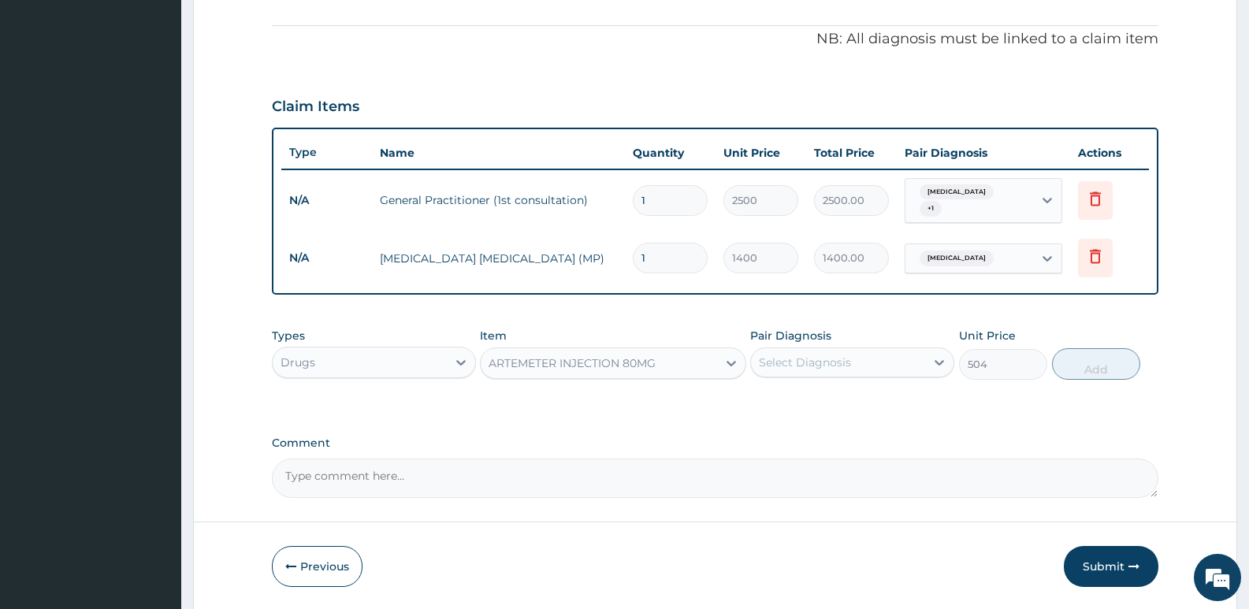
click at [780, 365] on div "Select Diagnosis" at bounding box center [805, 363] width 92 height 16
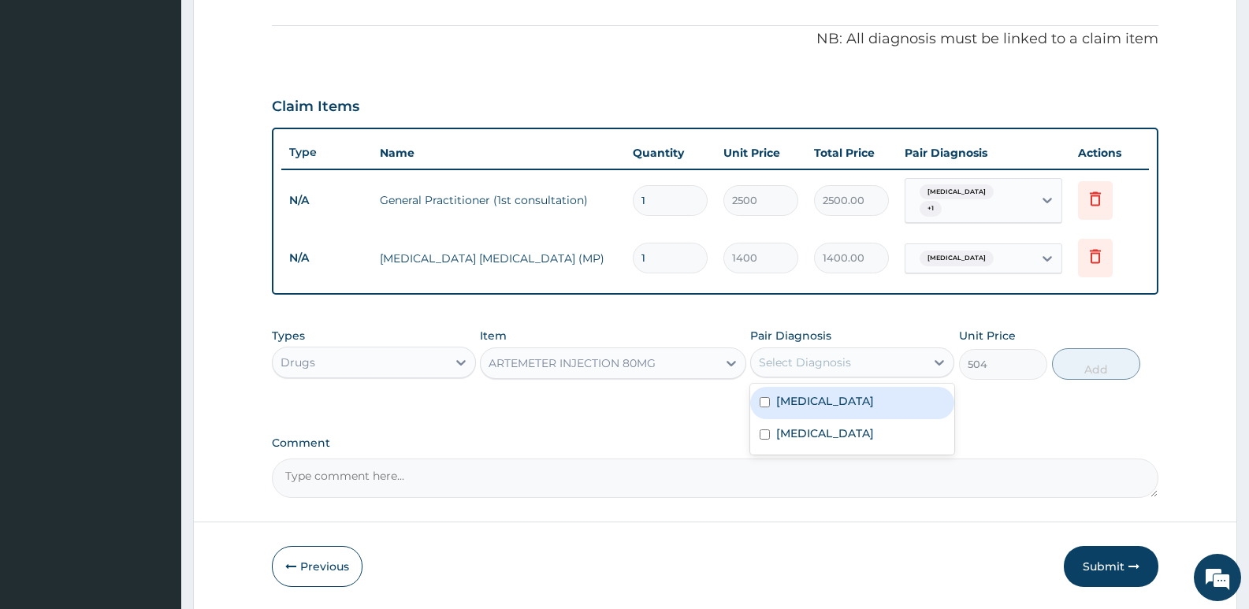
click at [765, 404] on input "checkbox" at bounding box center [765, 402] width 10 height 10
checkbox input "true"
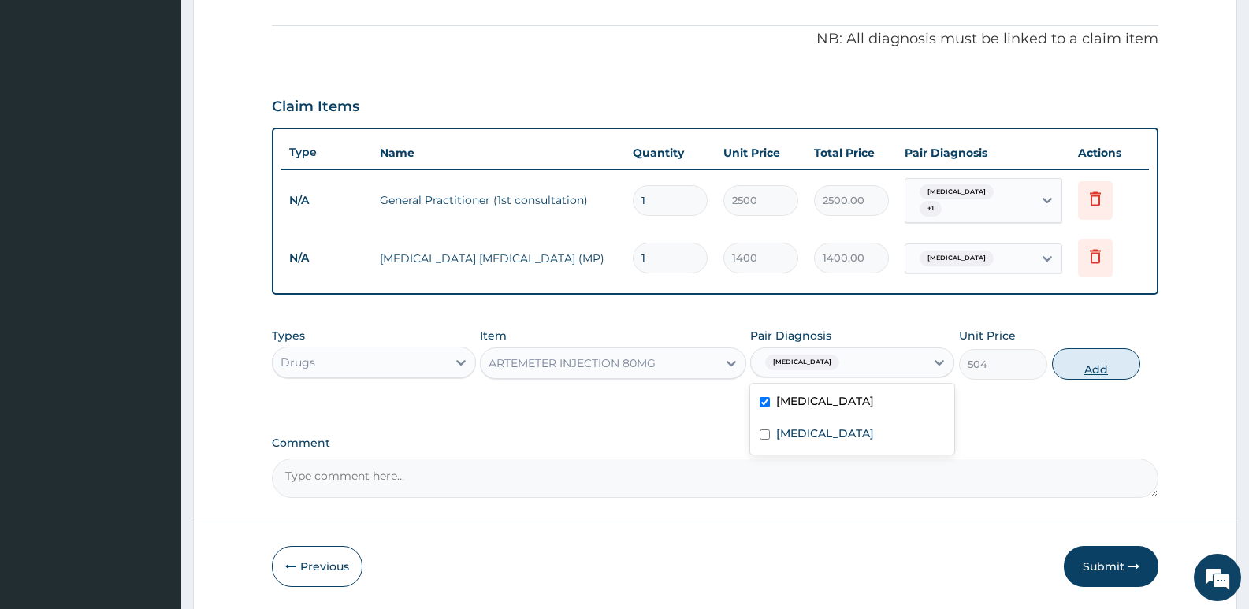
click at [1087, 370] on button "Add" at bounding box center [1096, 364] width 88 height 32
type input "0"
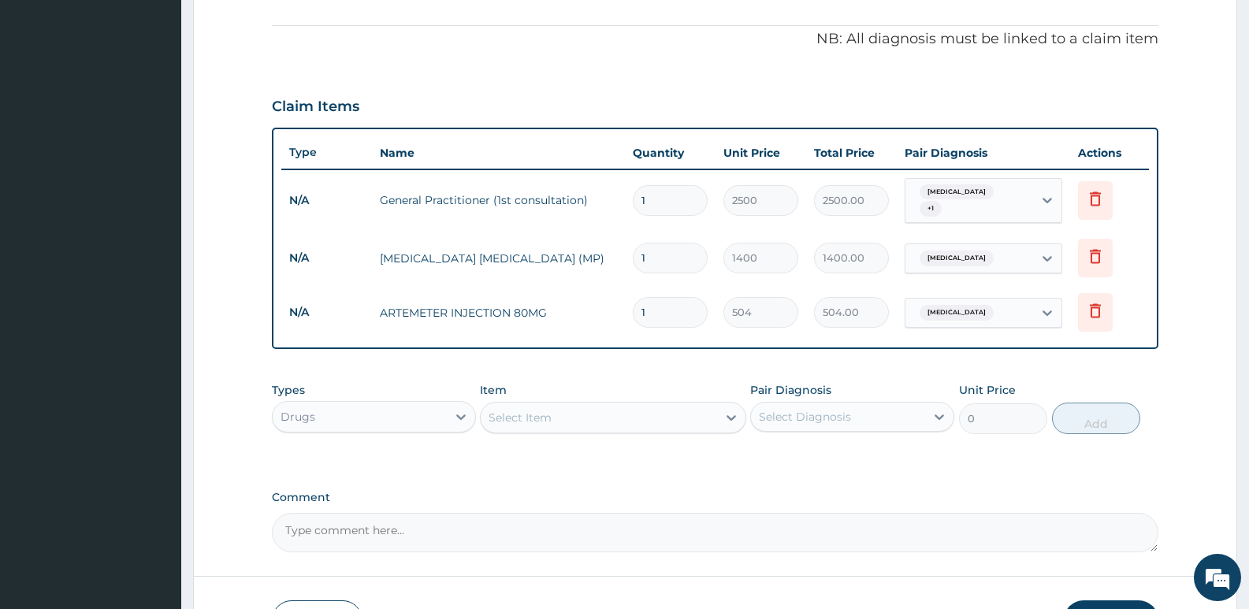
type input "0.00"
type input "3"
type input "1512.00"
type input "3"
click at [610, 363] on div "PA Code / Prescription Code Enter Code(Secondary Care Only) Encounter Date 11-0…" at bounding box center [715, 122] width 887 height 861
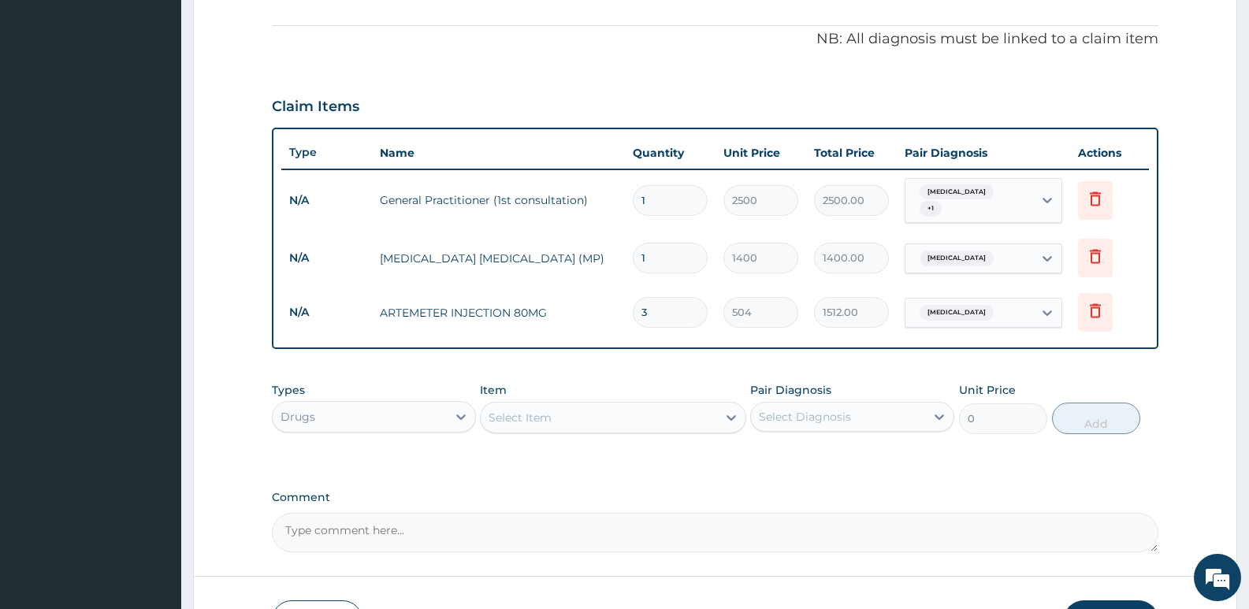
click at [526, 430] on div "Select Item" at bounding box center [599, 417] width 236 height 25
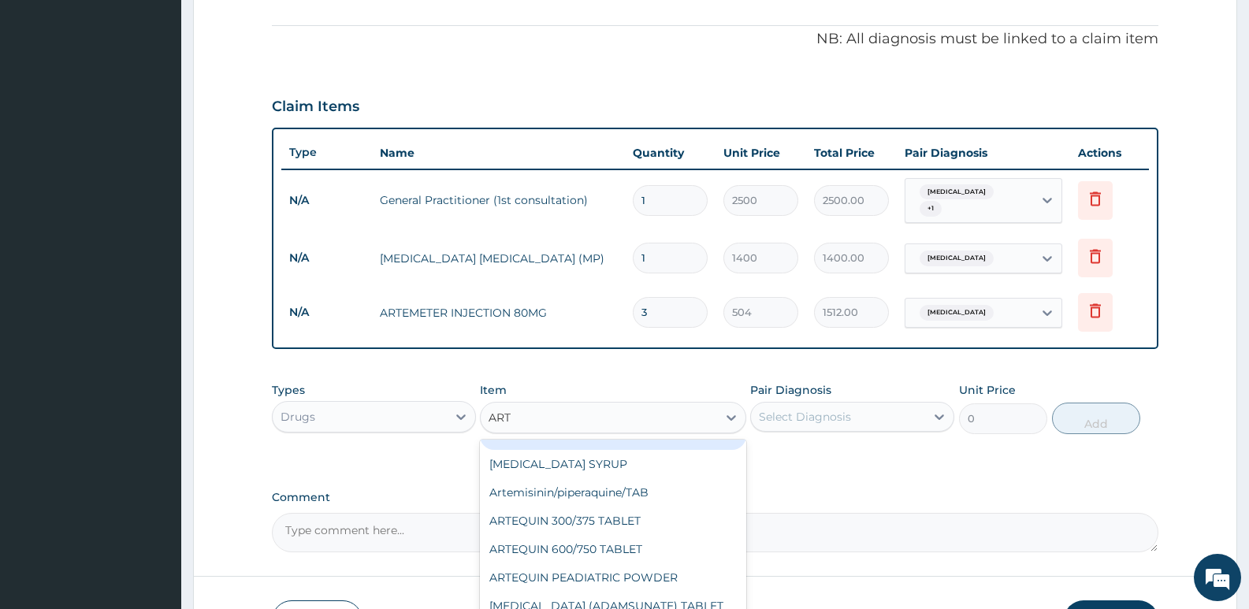
scroll to position [107, 0]
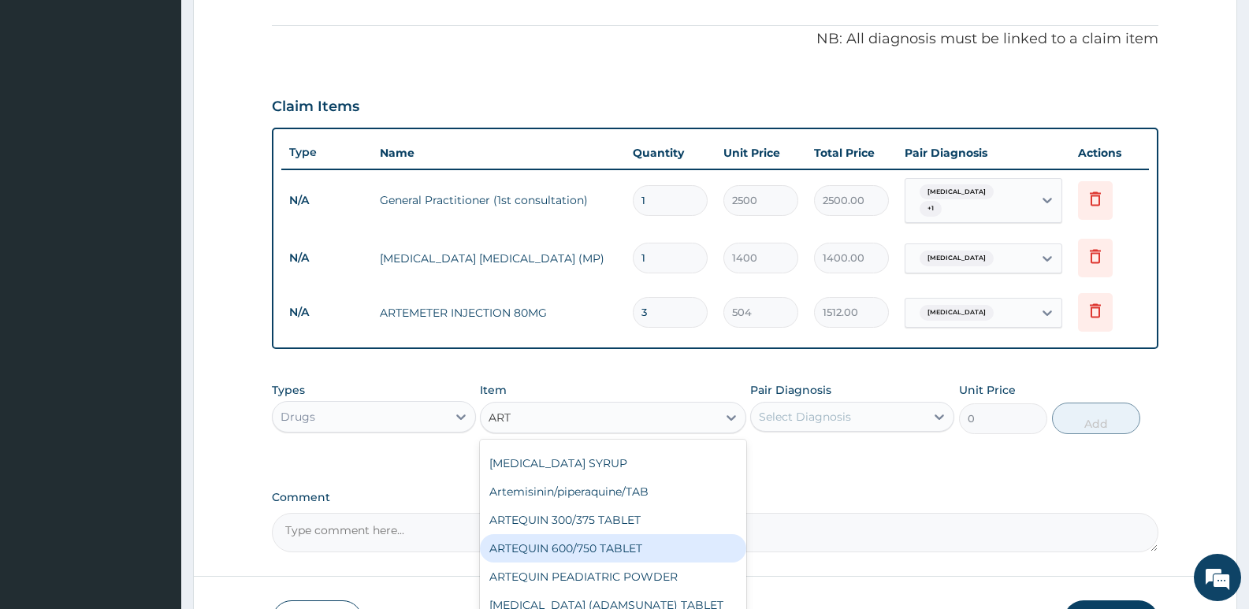
type input "ARTE"
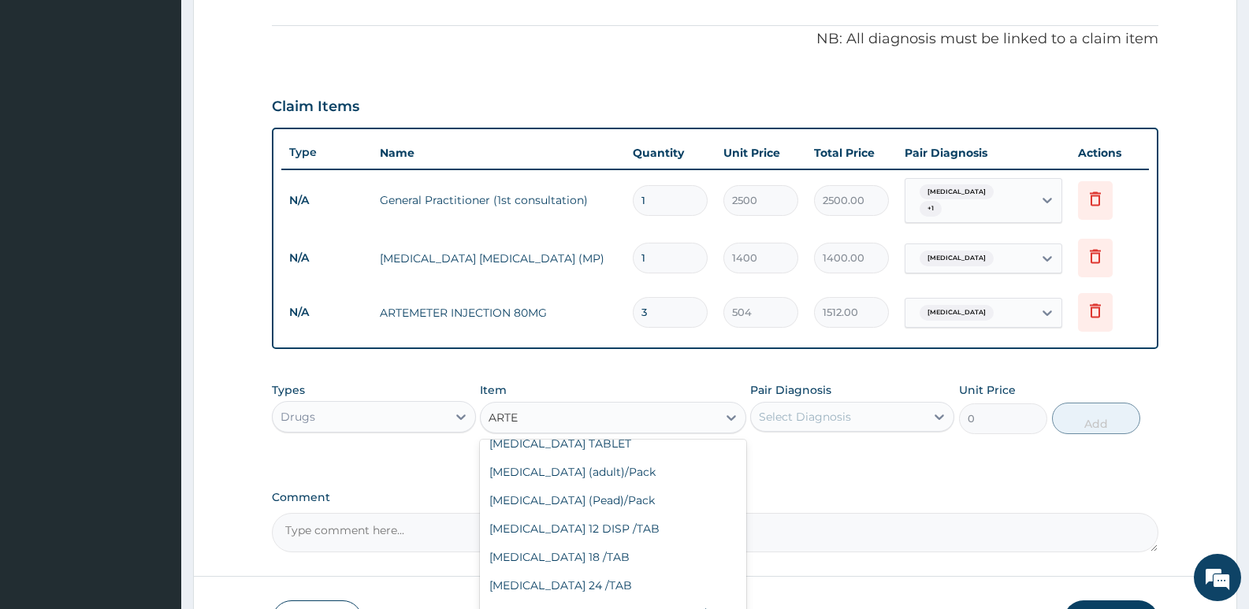
scroll to position [270, 0]
click at [558, 467] on div "Coartem (adult)/Pack" at bounding box center [613, 470] width 266 height 28
type input "1638"
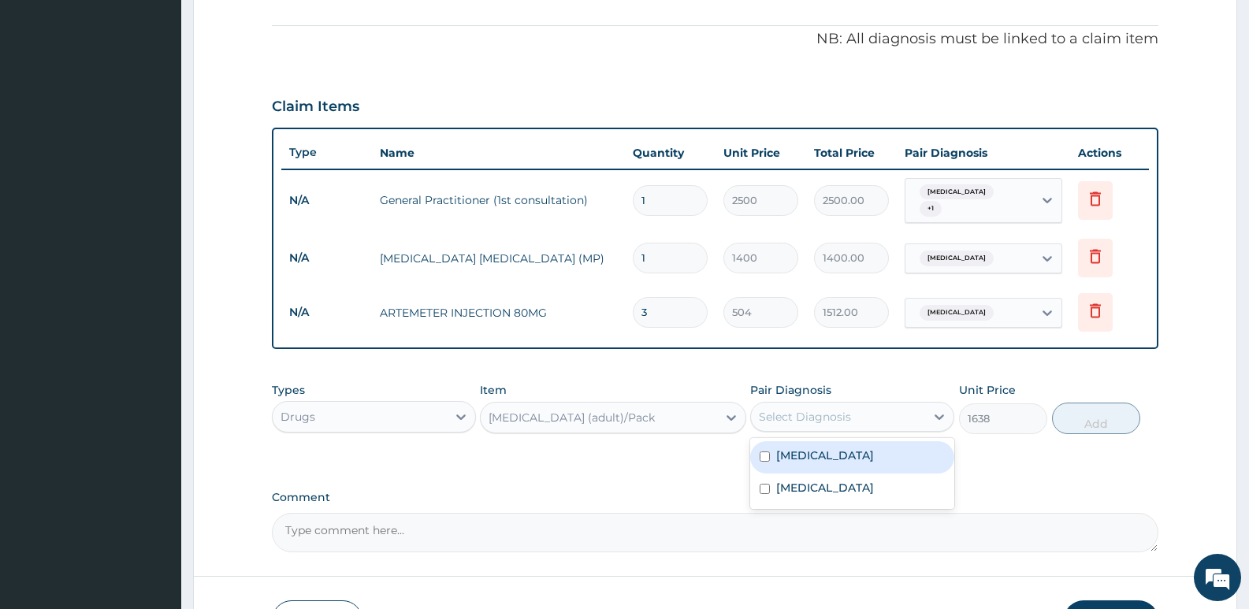
click at [773, 412] on div "Select Diagnosis" at bounding box center [805, 417] width 92 height 16
click at [768, 456] on input "checkbox" at bounding box center [765, 457] width 10 height 10
checkbox input "true"
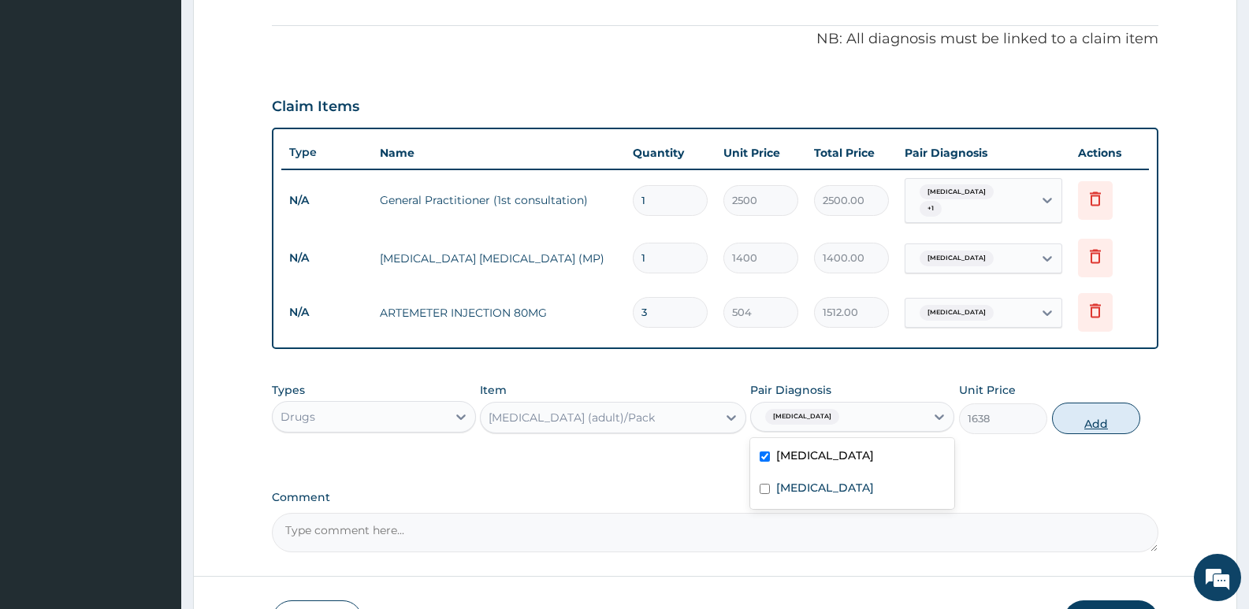
click at [1092, 424] on button "Add" at bounding box center [1096, 419] width 88 height 32
type input "0"
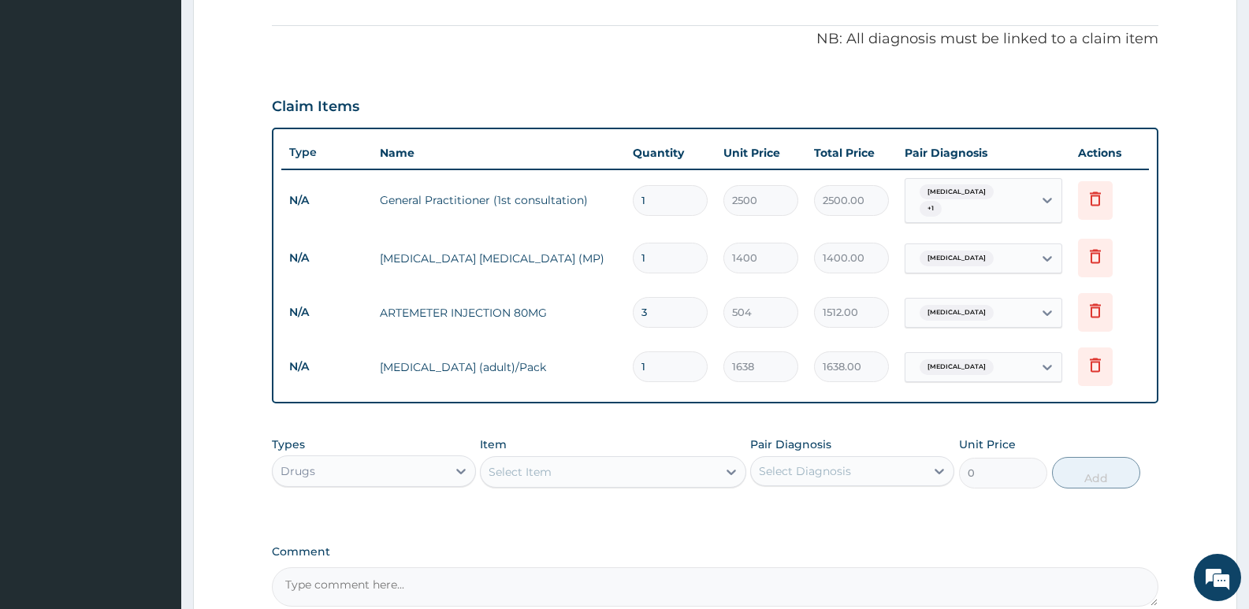
click at [538, 471] on div "Select Item" at bounding box center [520, 472] width 63 height 16
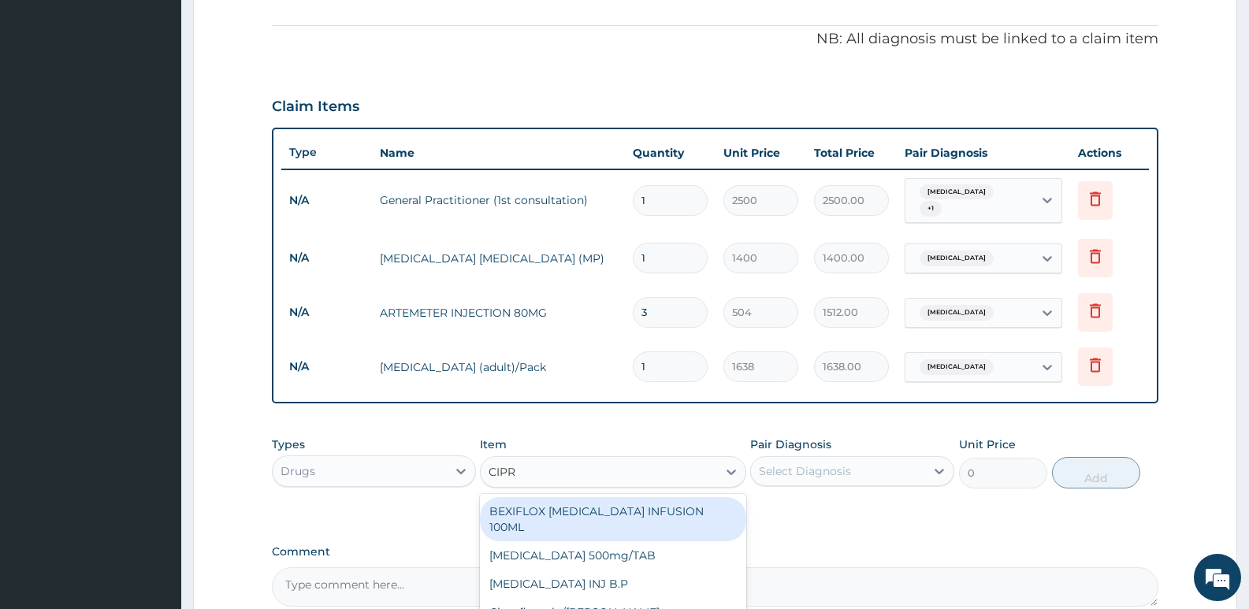
type input "CIPRO"
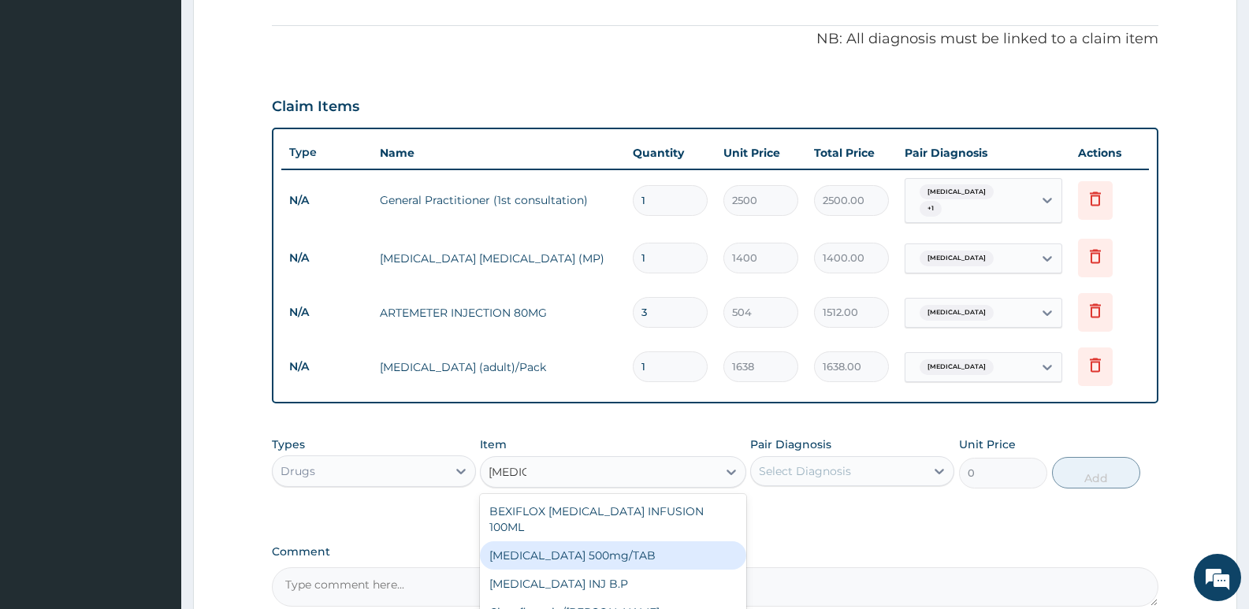
click at [566, 542] on div "Ciprofloxacin 500mg/TAB" at bounding box center [613, 556] width 266 height 28
type input "65"
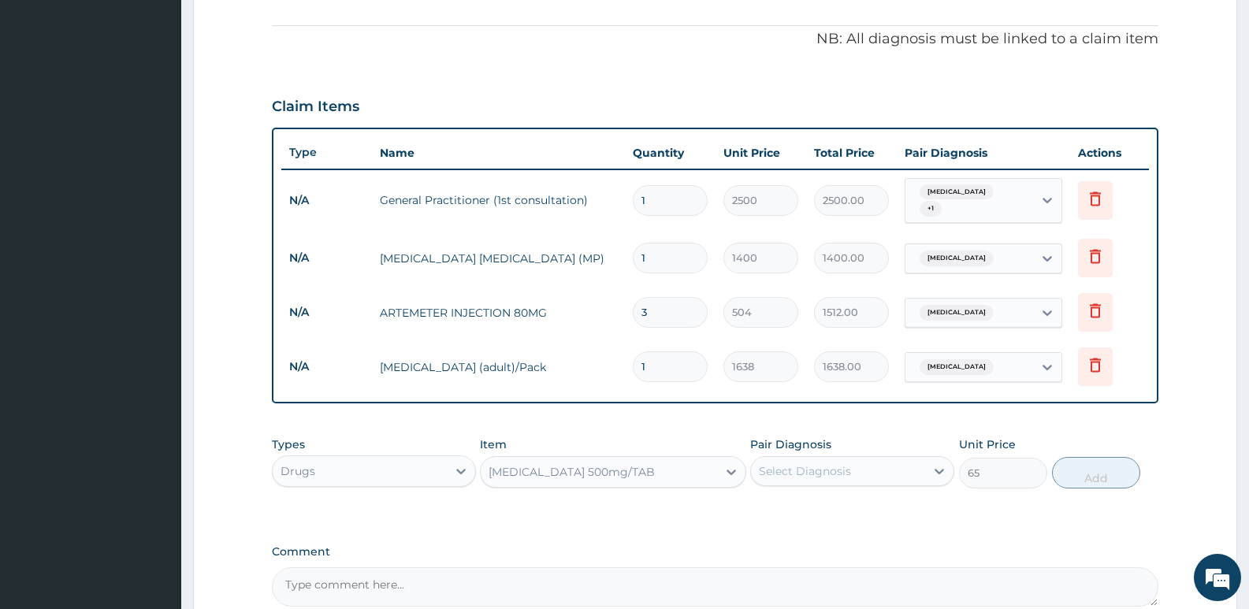
click at [778, 470] on div "Select Diagnosis" at bounding box center [805, 471] width 92 height 16
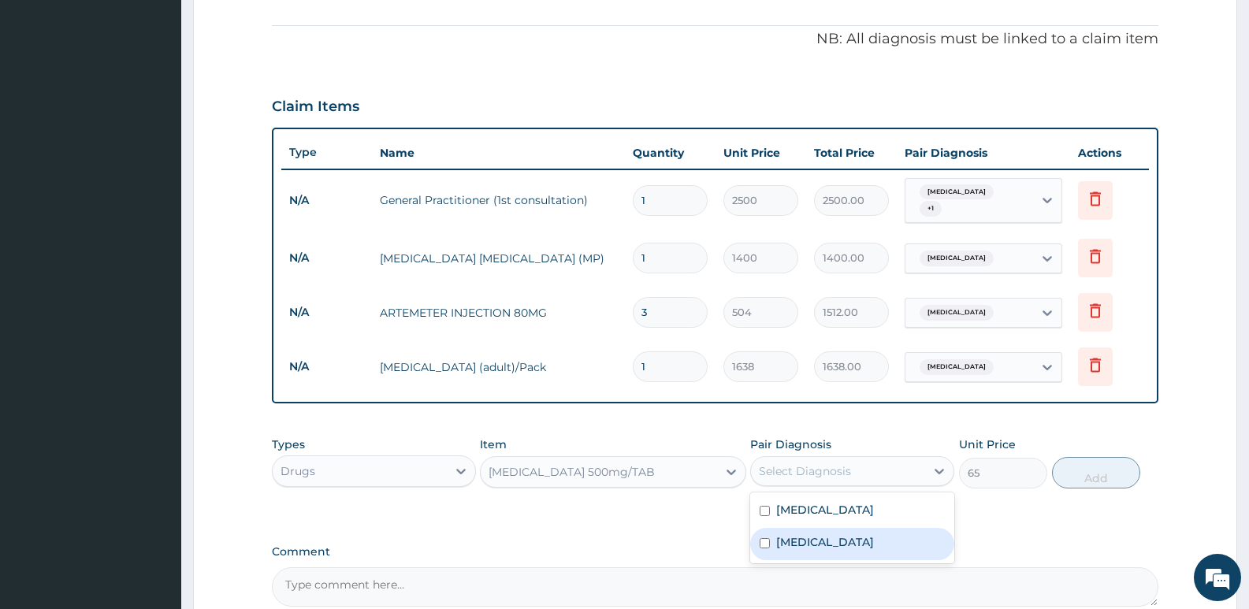
click at [768, 541] on input "checkbox" at bounding box center [765, 543] width 10 height 10
checkbox input "true"
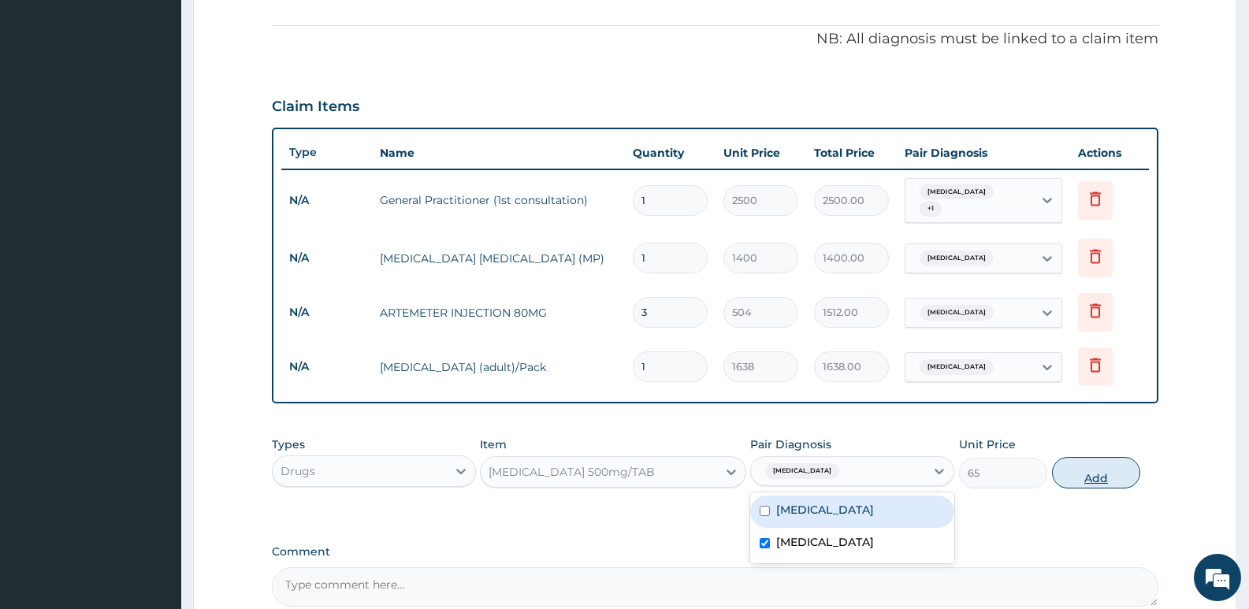
click at [1085, 476] on button "Add" at bounding box center [1096, 473] width 88 height 32
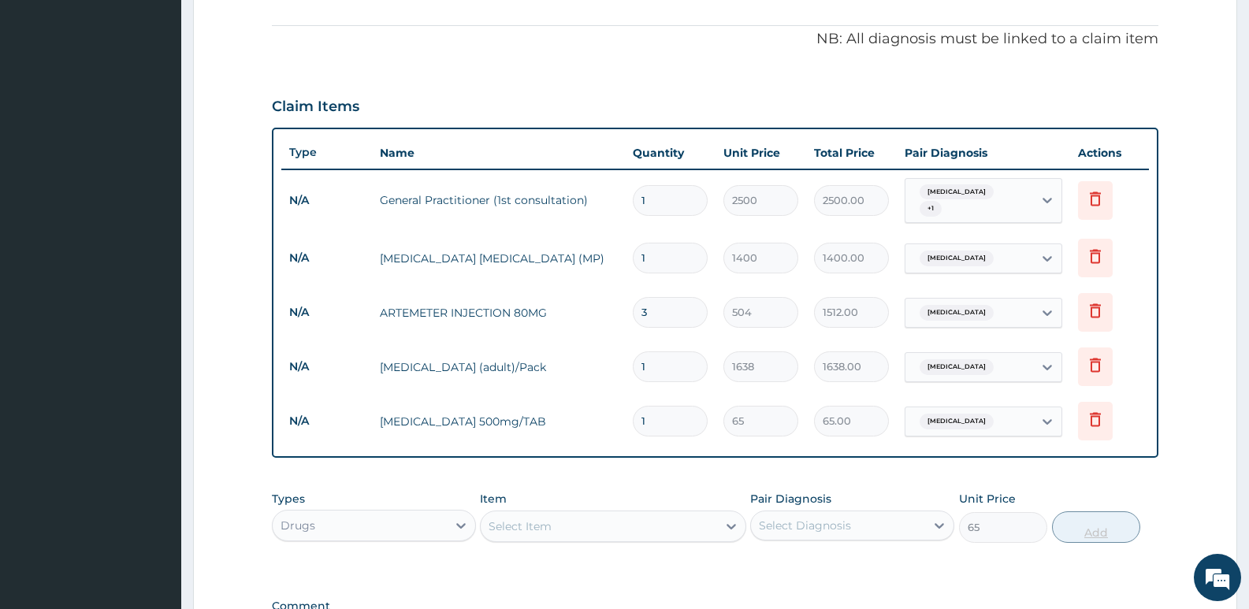
type input "0"
type input "10"
type input "650.00"
type input "10"
click at [713, 470] on div "PA Code / Prescription Code Enter Code(Secondary Care Only) Encounter Date 11-0…" at bounding box center [715, 177] width 887 height 970
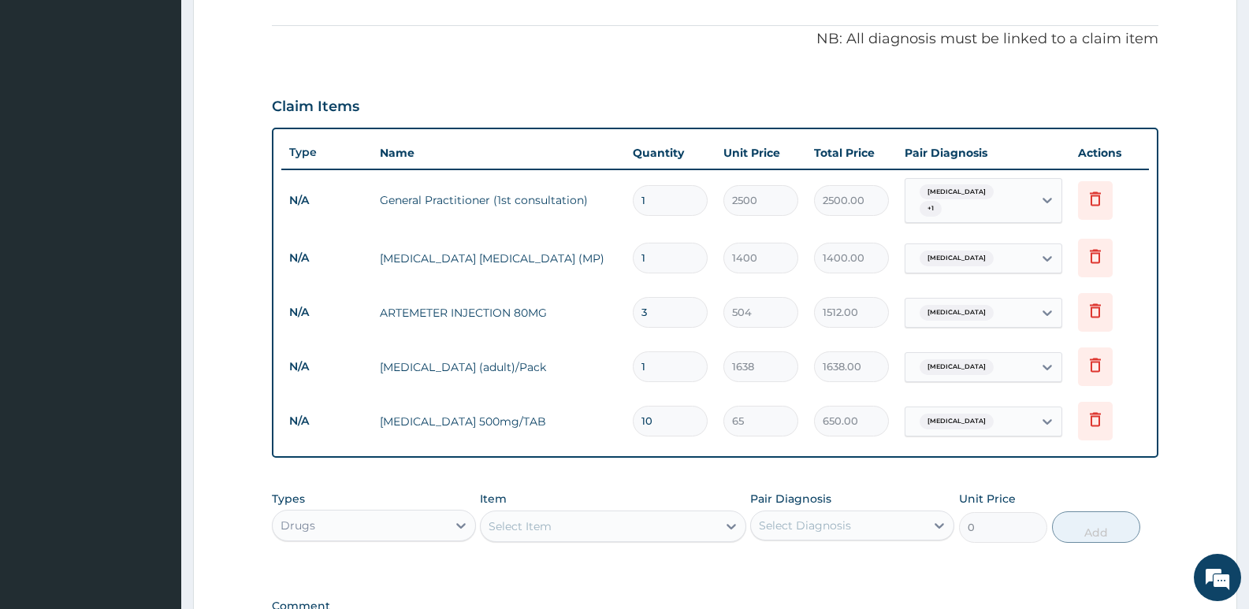
click at [529, 524] on div "Select Item" at bounding box center [520, 527] width 63 height 16
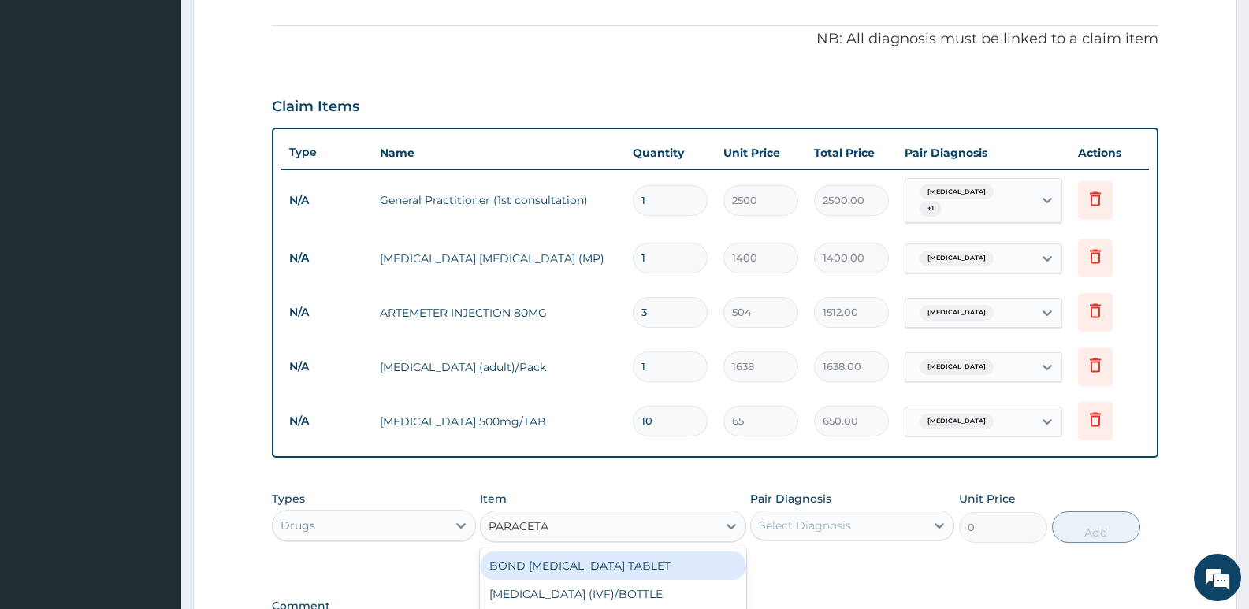
type input "PARACETAM"
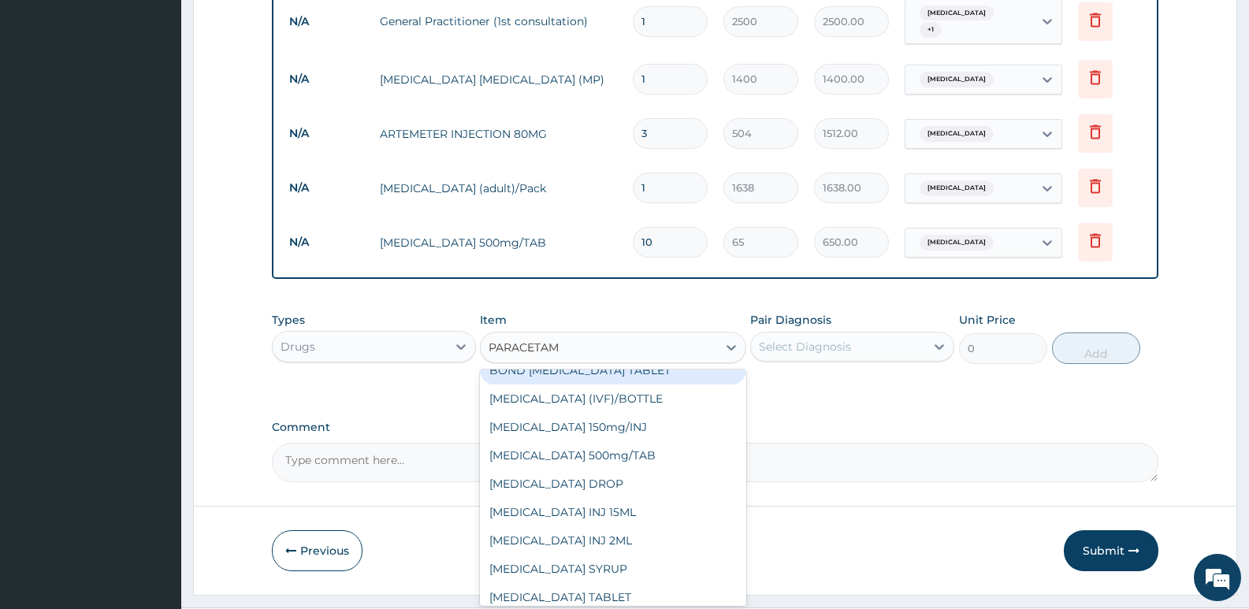
scroll to position [25, 0]
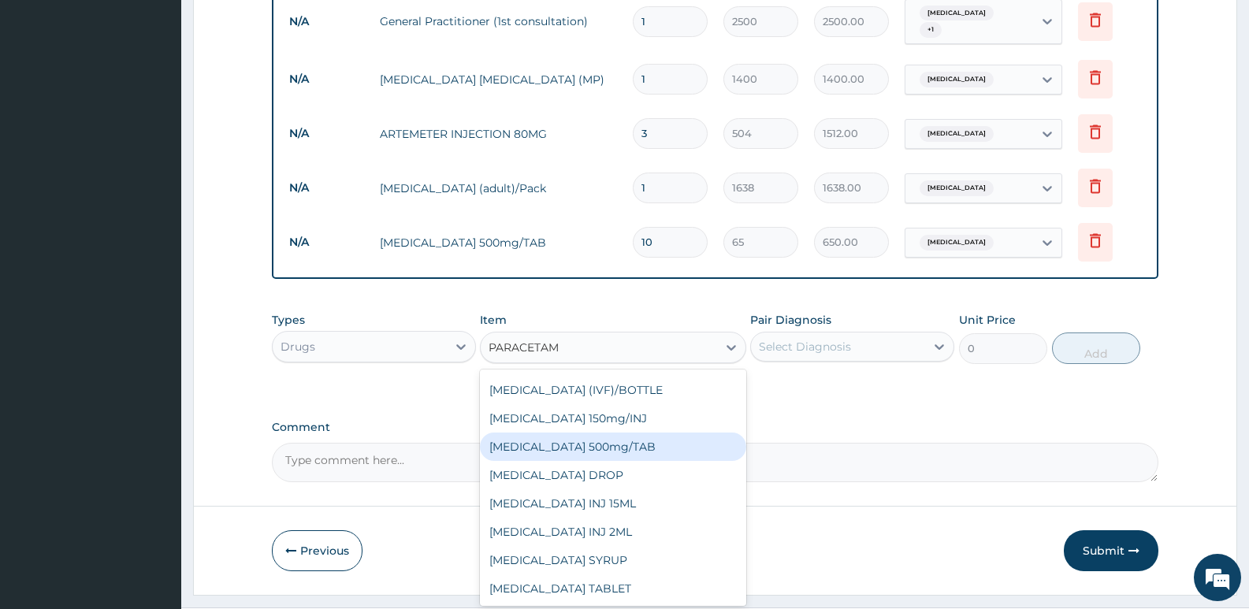
click at [554, 439] on div "PARACETAMOL 500mg/TAB" at bounding box center [613, 447] width 266 height 28
type input "13"
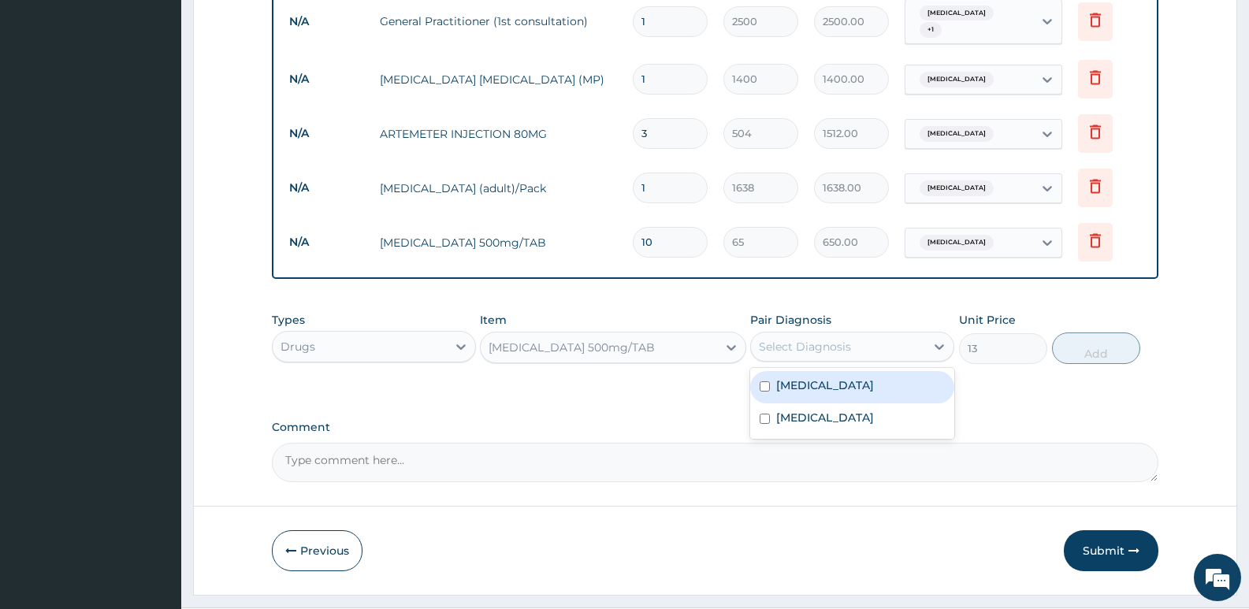
click at [792, 343] on div "Select Diagnosis" at bounding box center [805, 347] width 92 height 16
click at [765, 386] on input "checkbox" at bounding box center [765, 386] width 10 height 10
checkbox input "true"
click at [1101, 359] on button "Add" at bounding box center [1096, 349] width 88 height 32
type input "0"
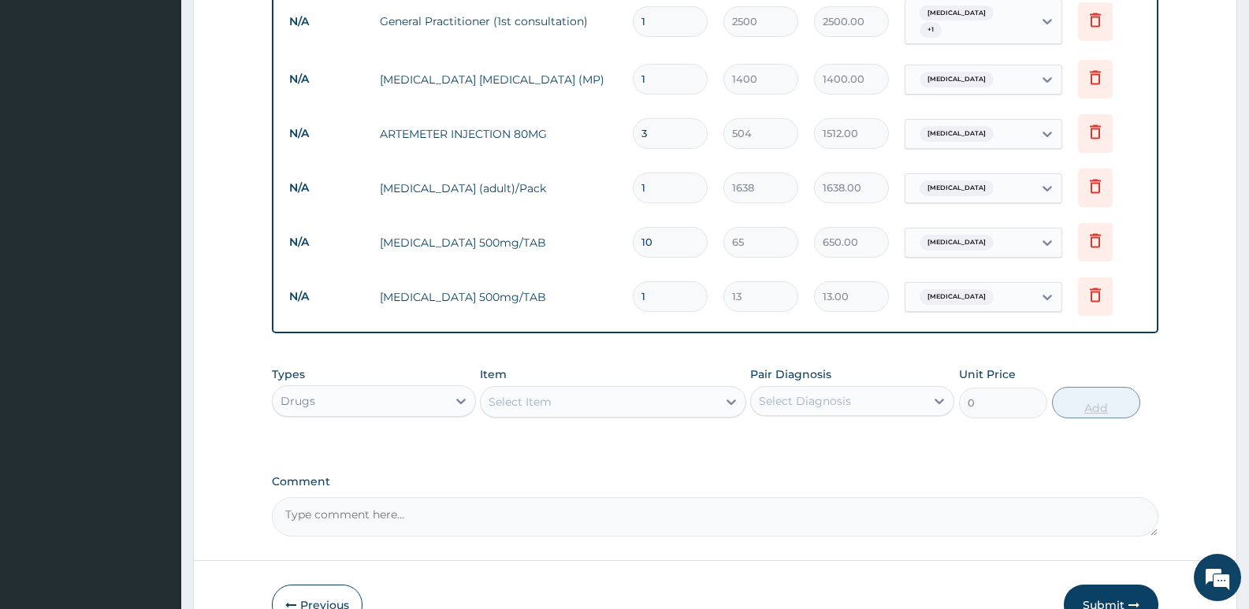
type input "18"
type input "234.00"
type input "18"
click at [925, 356] on div "PA Code / Prescription Code Enter Code(Secondary Care Only) Encounter Date 11-0…" at bounding box center [715, 25] width 887 height 1024
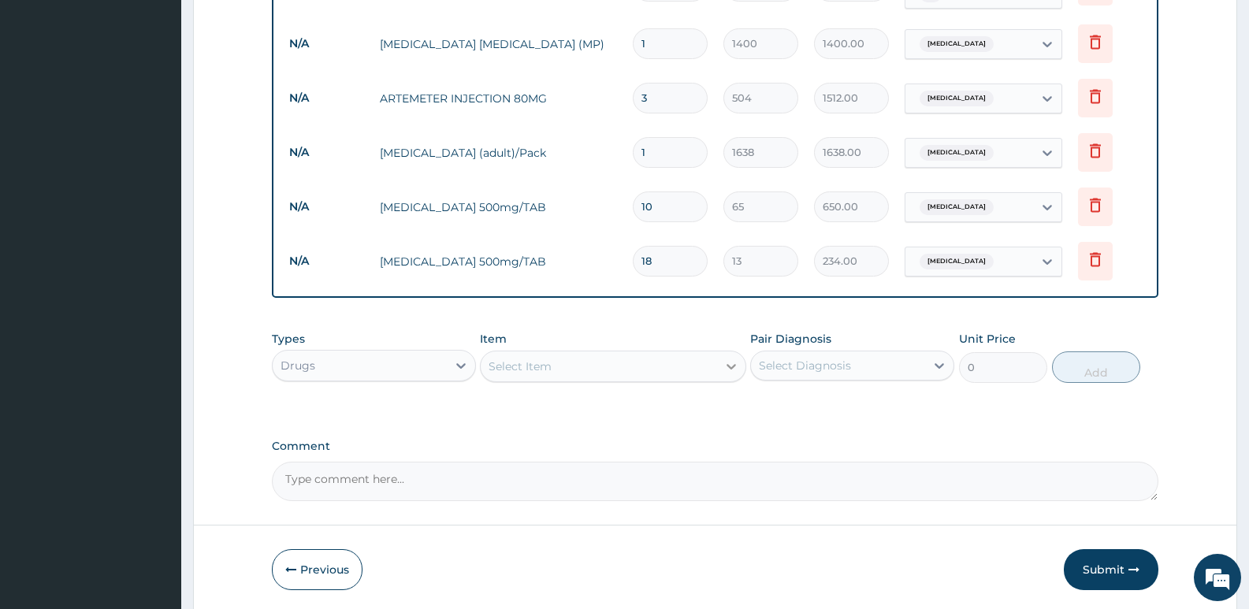
scroll to position [731, 0]
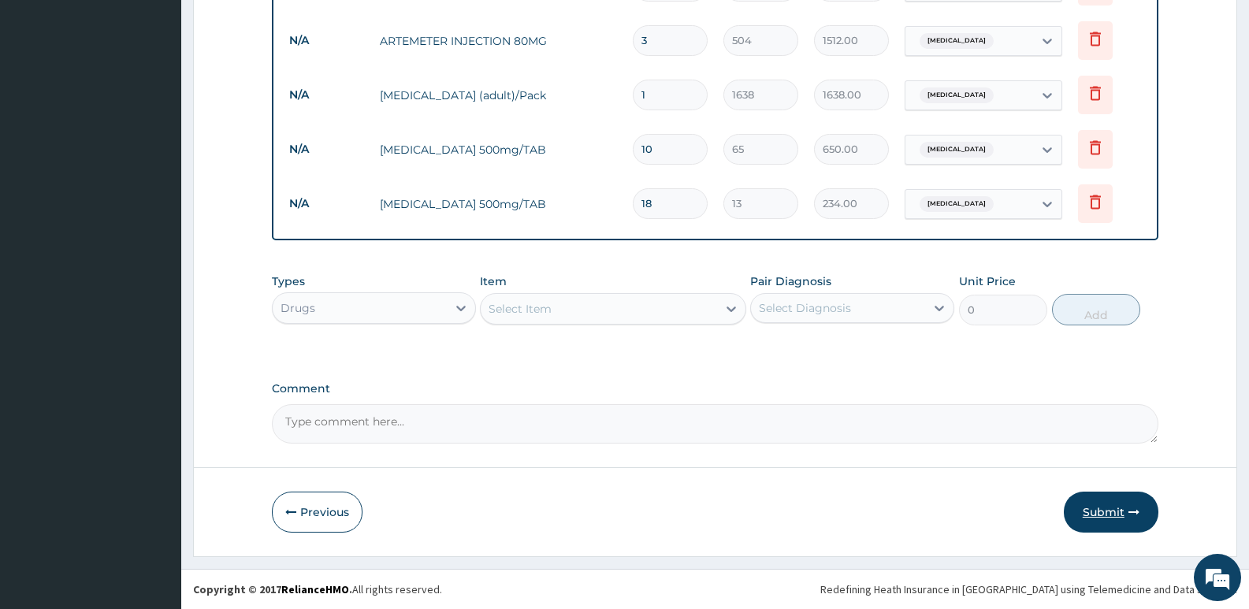
click at [1104, 519] on button "Submit" at bounding box center [1111, 512] width 95 height 41
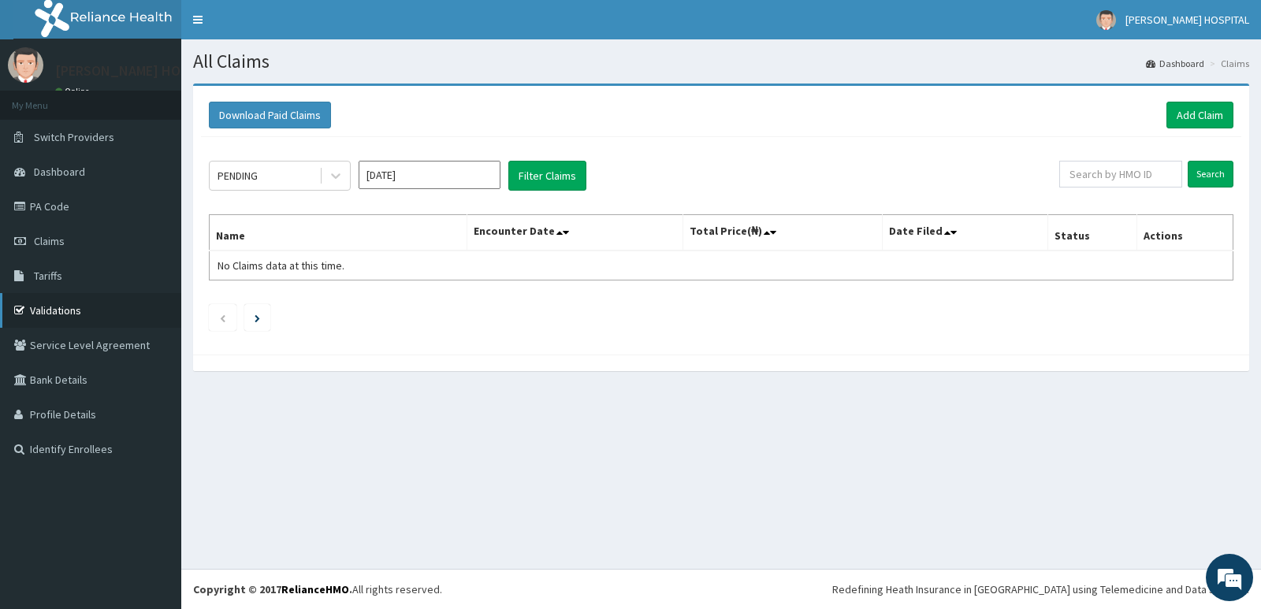
click at [61, 308] on link "Validations" at bounding box center [90, 310] width 181 height 35
